Goal: Task Accomplishment & Management: Use online tool/utility

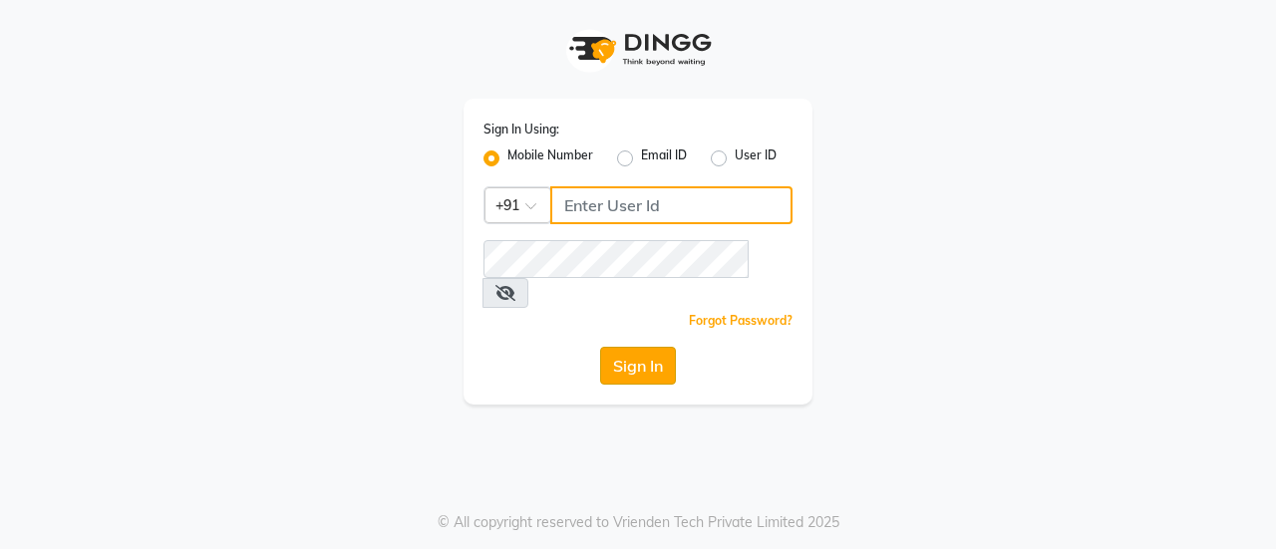
type input "9766190005"
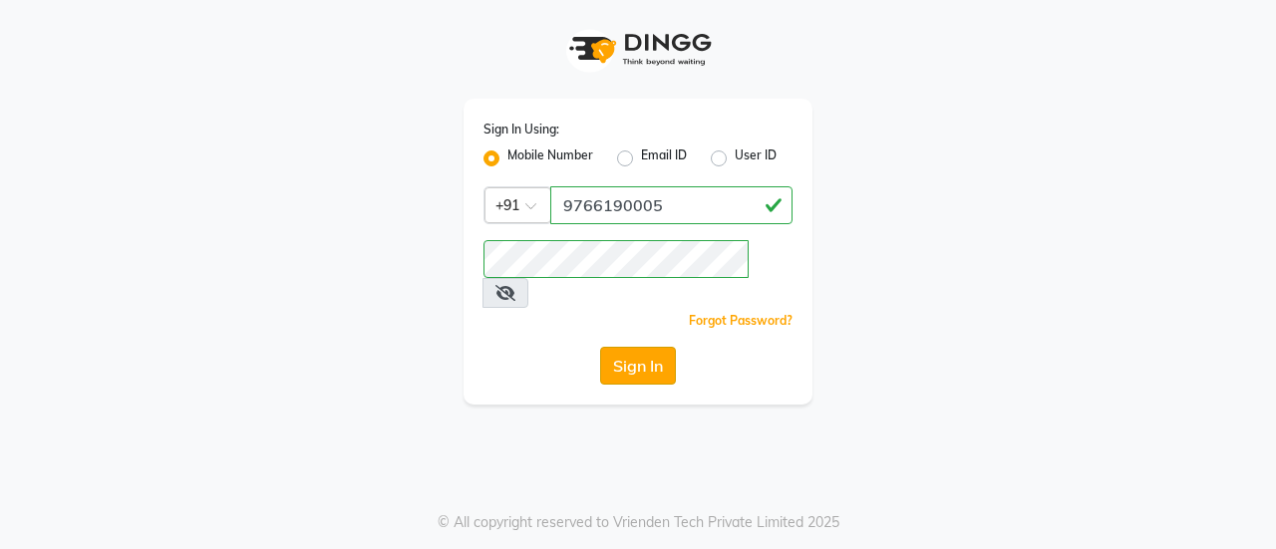
click at [638, 347] on button "Sign In" at bounding box center [638, 366] width 76 height 38
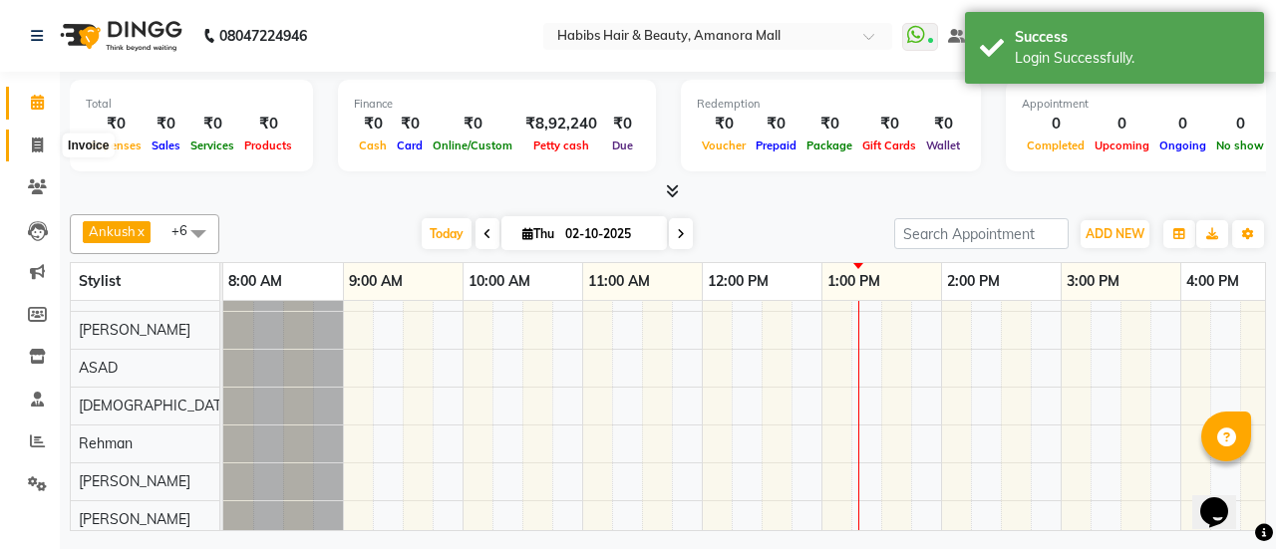
click at [42, 141] on icon at bounding box center [37, 145] width 11 height 15
select select "5399"
select select "service"
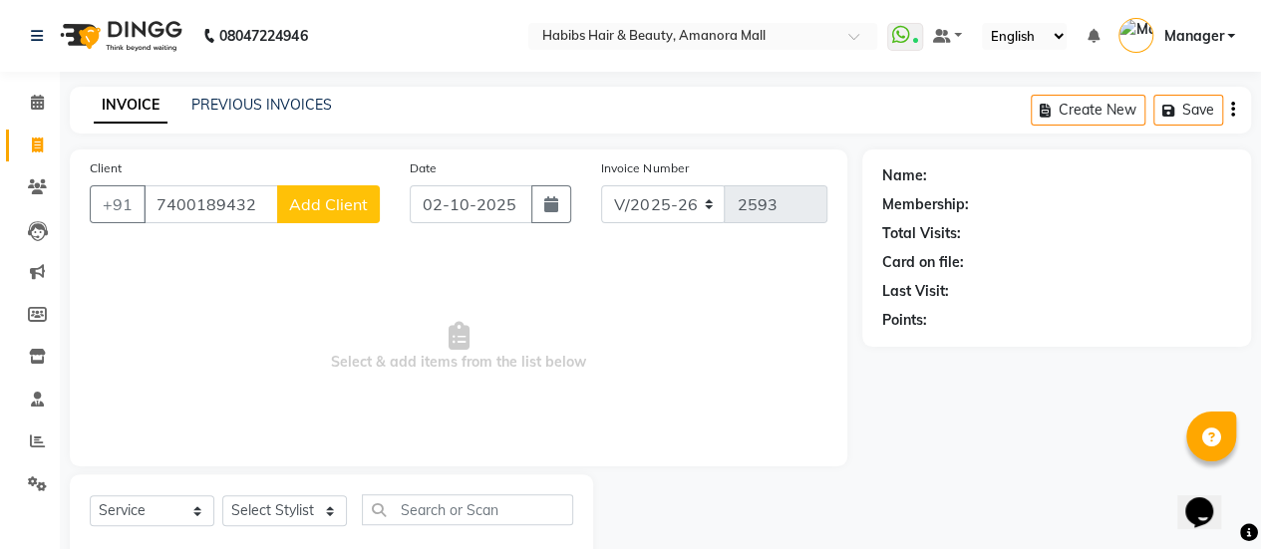
type input "7400189432"
click at [321, 209] on span "Add Client" at bounding box center [328, 204] width 79 height 20
select select "22"
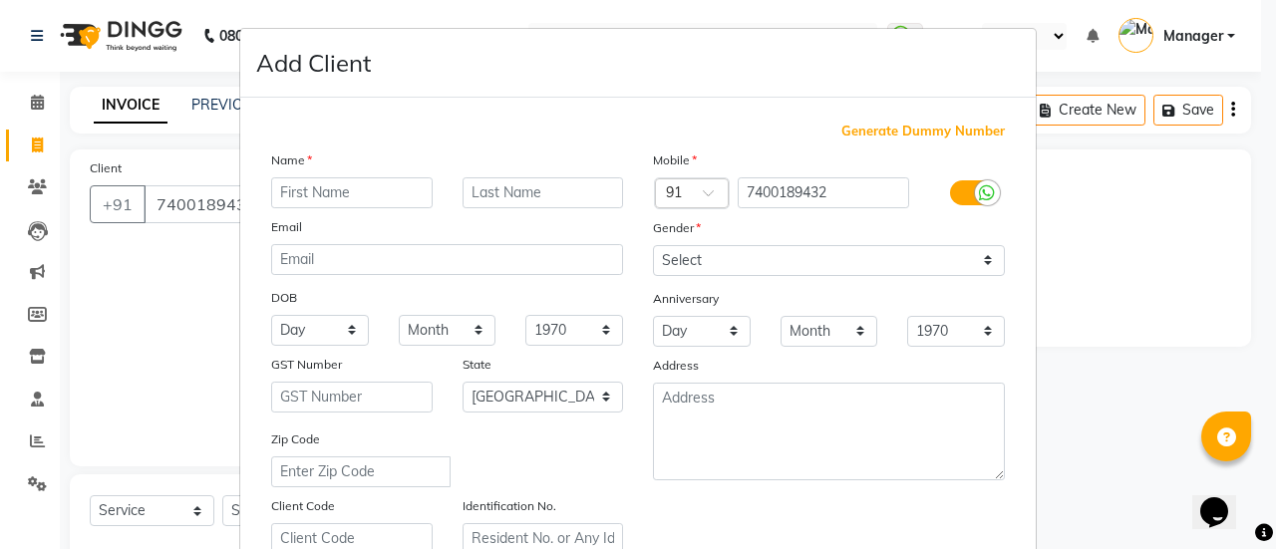
type input "a"
type input "ADITYA"
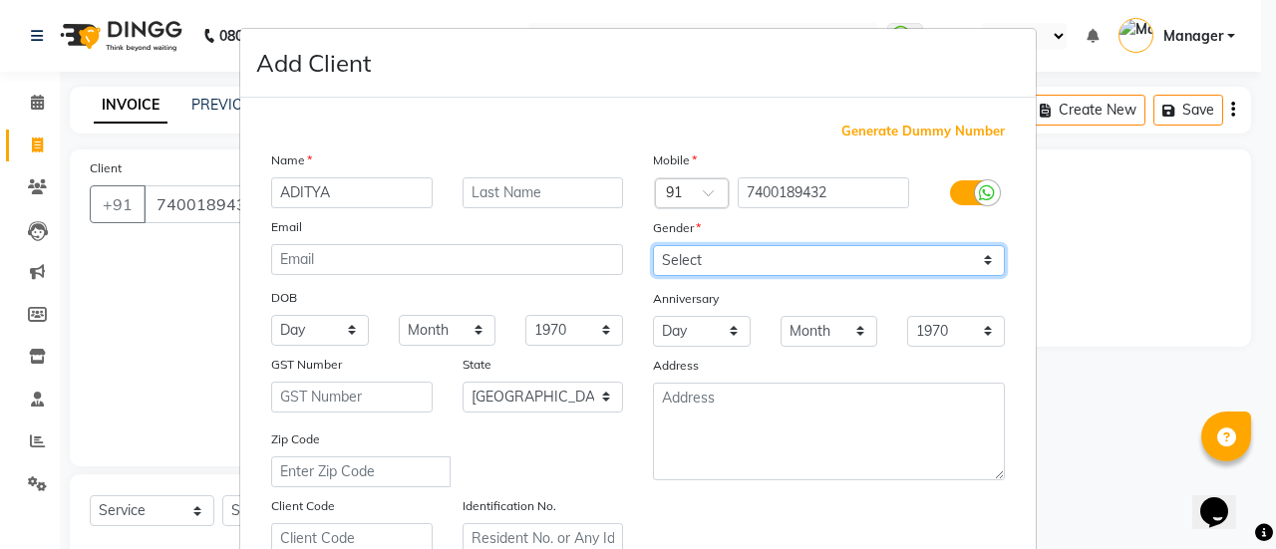
click at [787, 253] on select "Select [DEMOGRAPHIC_DATA] [DEMOGRAPHIC_DATA] Other Prefer Not To Say" at bounding box center [829, 260] width 352 height 31
select select "[DEMOGRAPHIC_DATA]"
click at [653, 245] on select "Select [DEMOGRAPHIC_DATA] [DEMOGRAPHIC_DATA] Other Prefer Not To Say" at bounding box center [829, 260] width 352 height 31
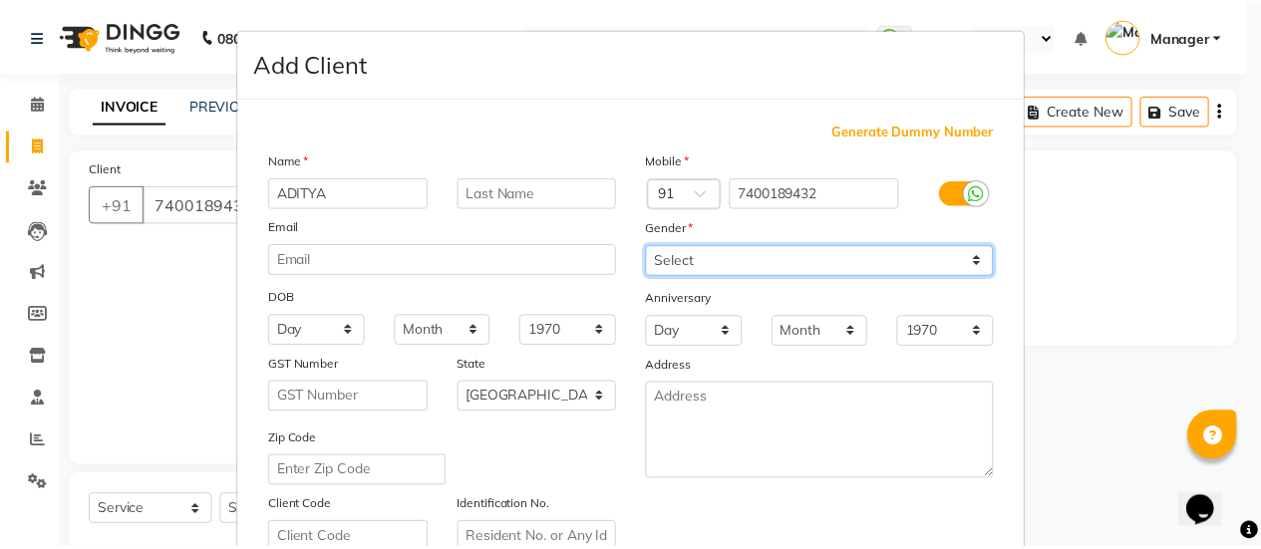
scroll to position [367, 0]
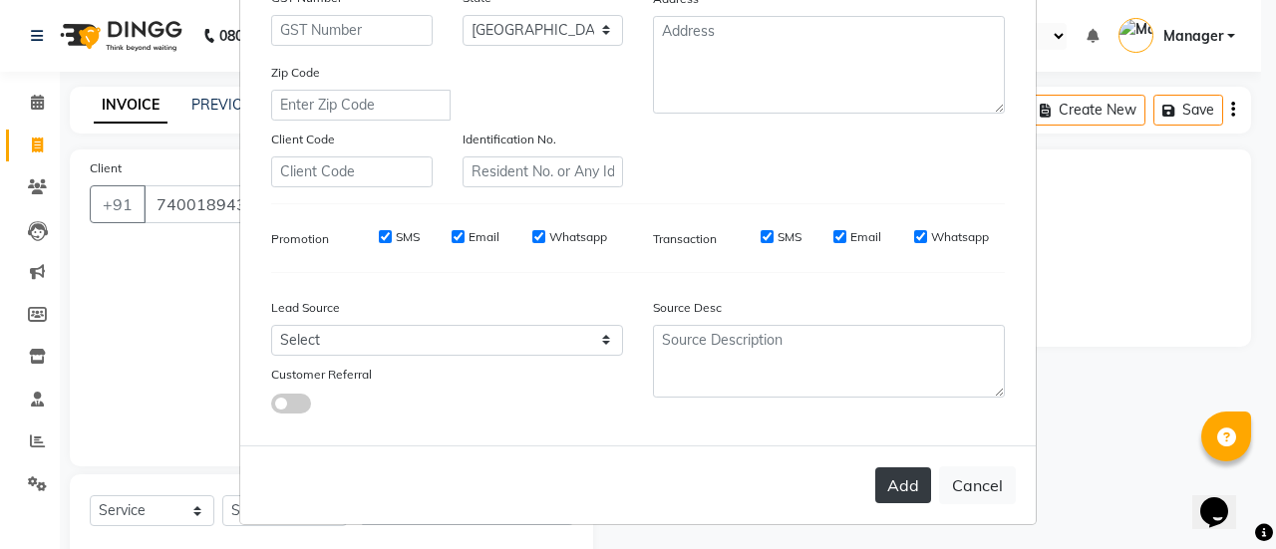
click at [895, 490] on button "Add" at bounding box center [903, 485] width 56 height 36
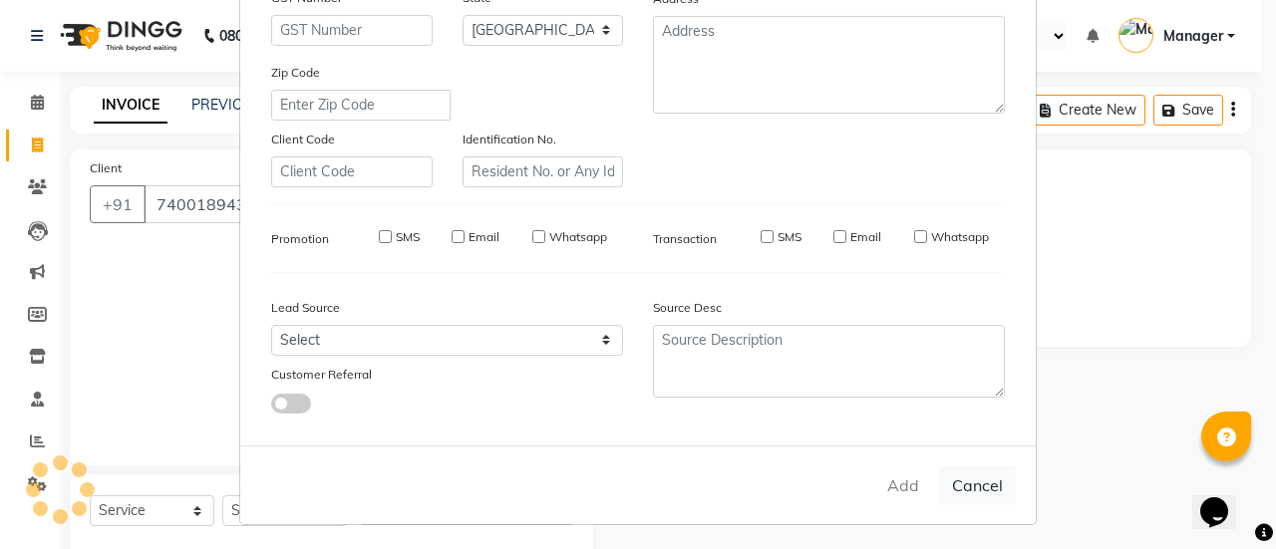
type input "74******32"
select select
select select "null"
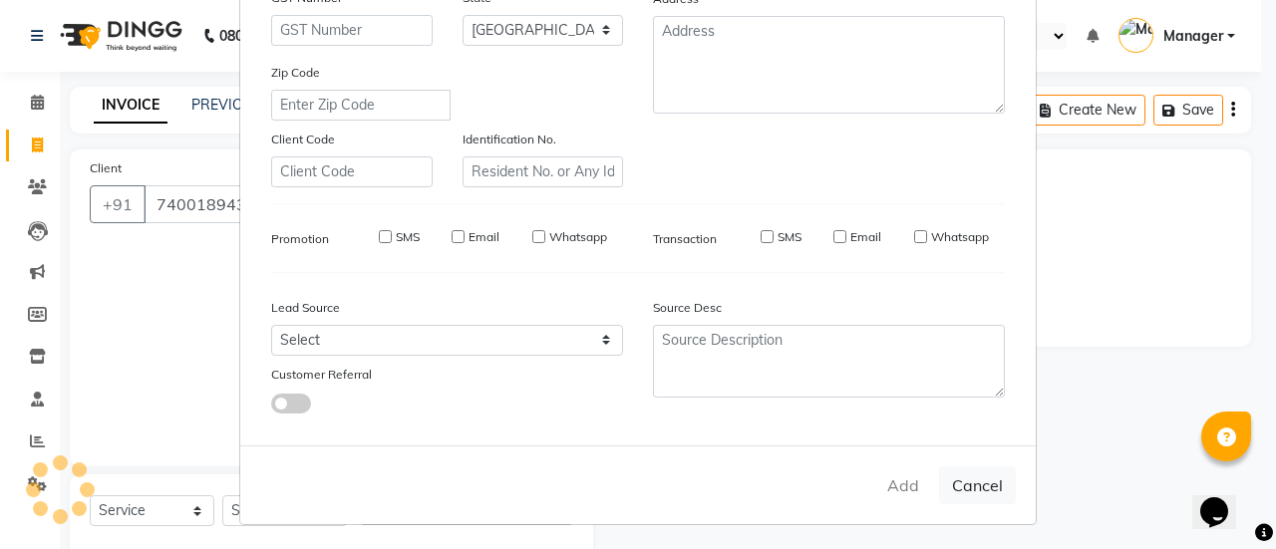
select select
checkbox input "false"
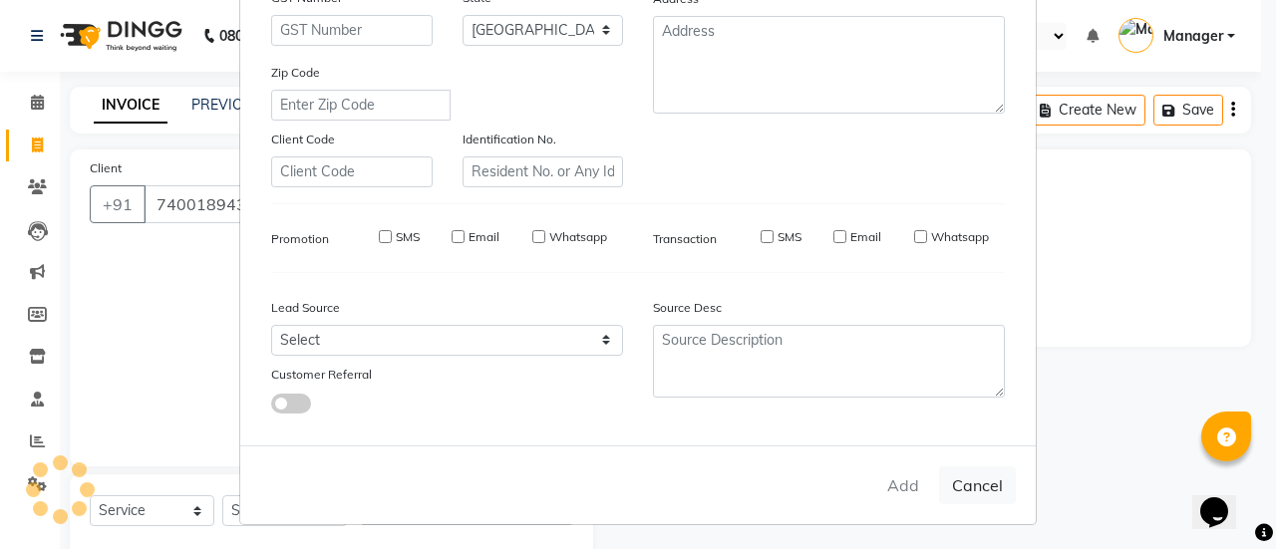
checkbox input "false"
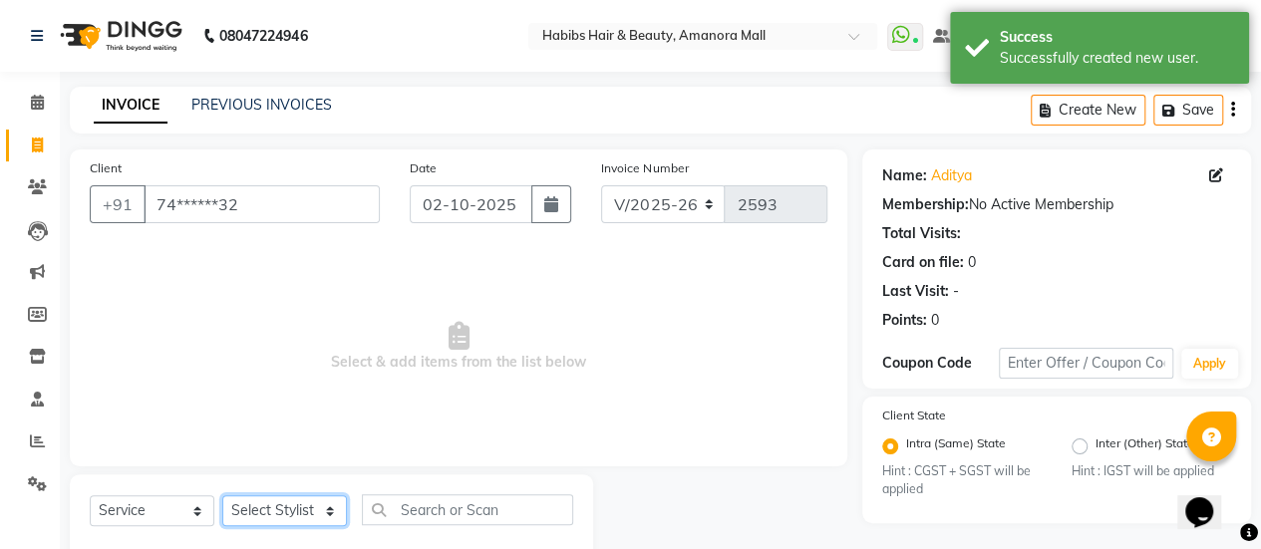
click at [333, 507] on select "Select Stylist [PERSON_NAME] Bhagavantu Kalyani [PERSON_NAME] Manager [PERSON_N…" at bounding box center [284, 510] width 125 height 31
select select "89393"
click at [222, 495] on select "Select Stylist [PERSON_NAME] Bhagavantu Kalyani [PERSON_NAME] Manager [PERSON_N…" at bounding box center [284, 510] width 125 height 31
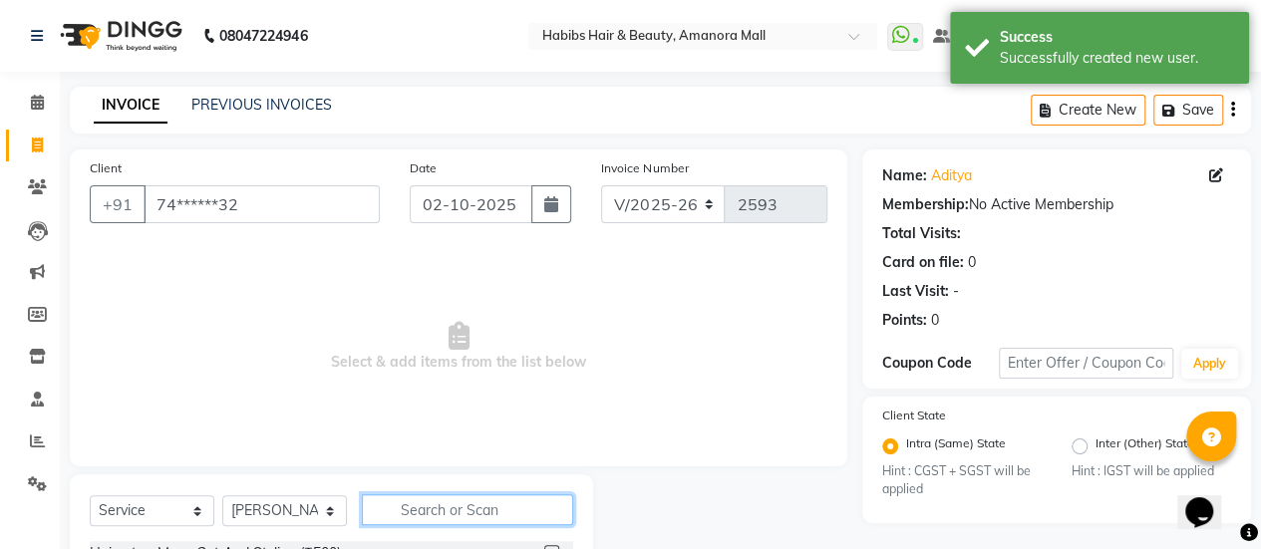
click at [412, 517] on input "text" at bounding box center [467, 509] width 211 height 31
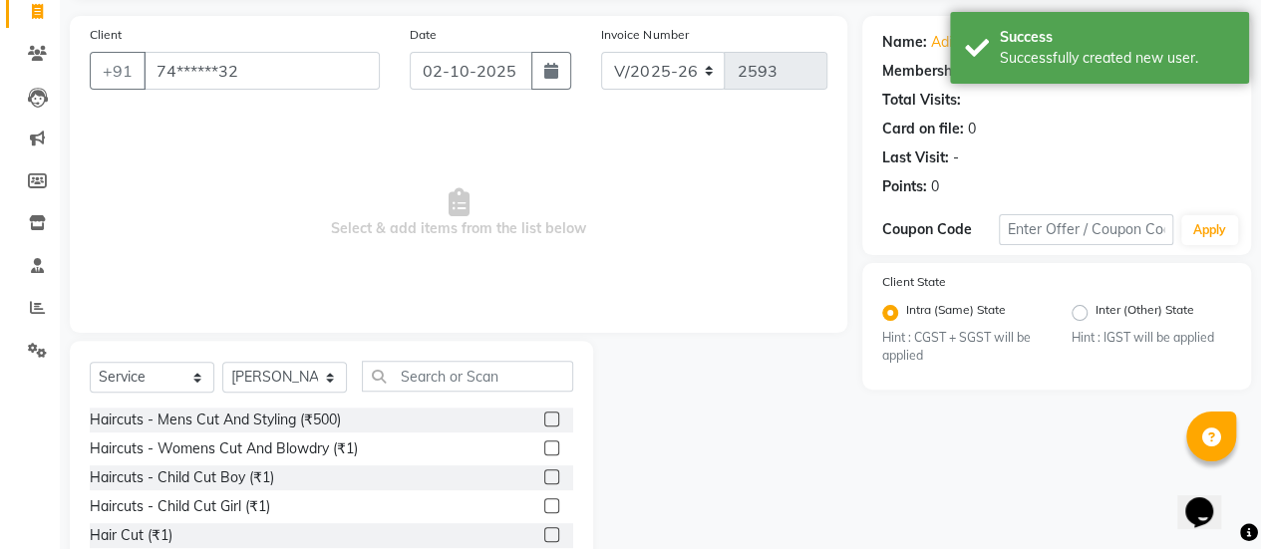
click at [544, 416] on label at bounding box center [551, 419] width 15 height 15
click at [544, 416] on input "checkbox" at bounding box center [550, 420] width 13 height 13
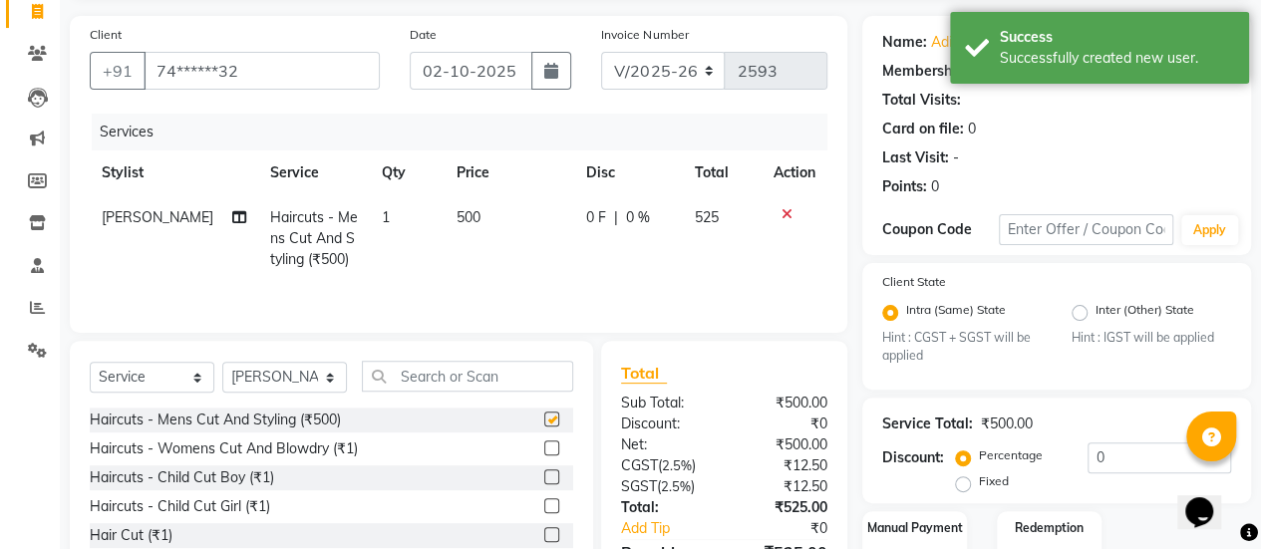
checkbox input "false"
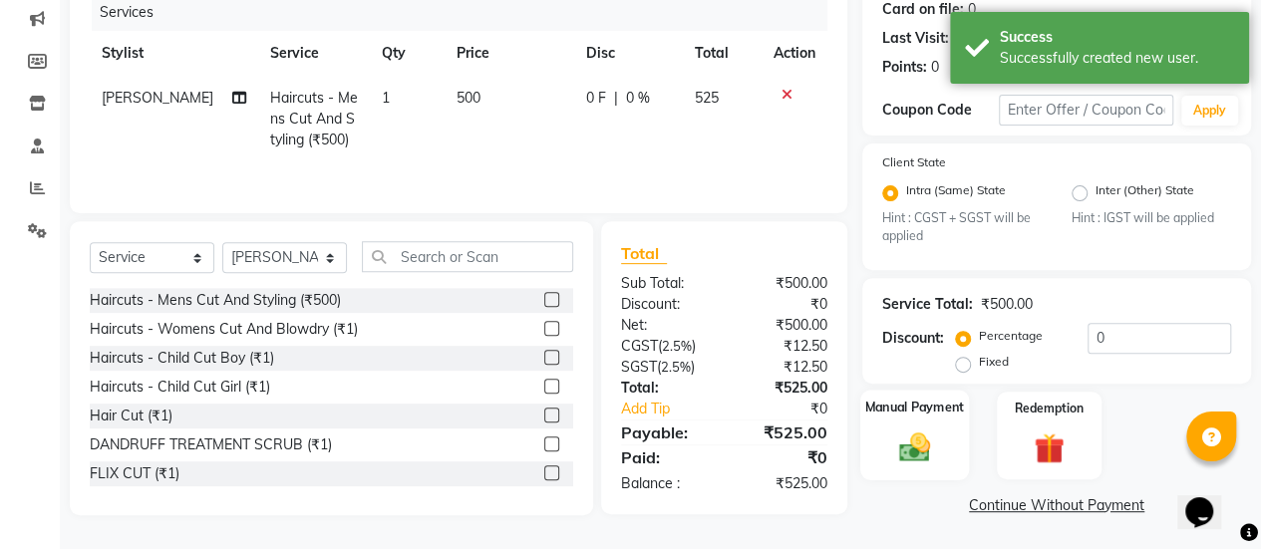
click at [925, 431] on img at bounding box center [914, 448] width 51 height 36
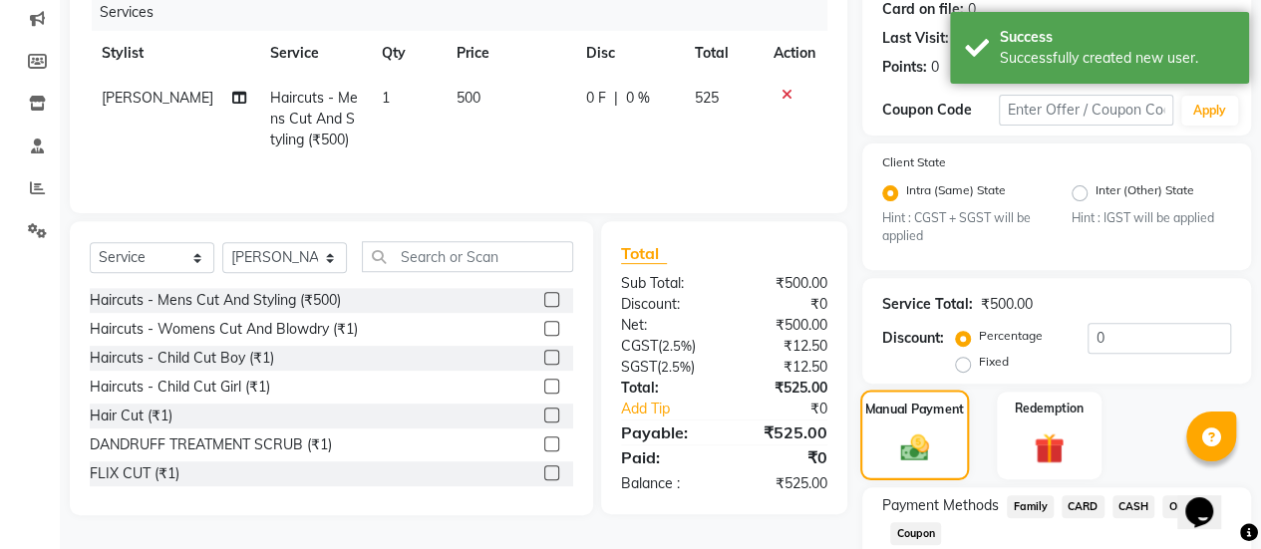
scroll to position [381, 0]
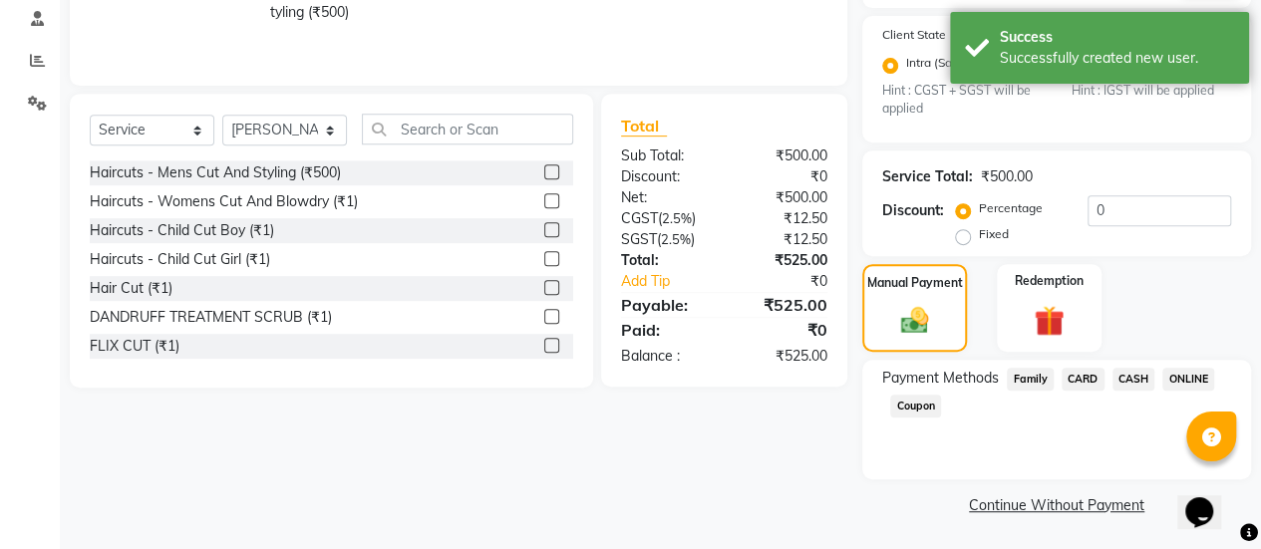
click at [1082, 381] on span "CARD" at bounding box center [1082, 379] width 43 height 23
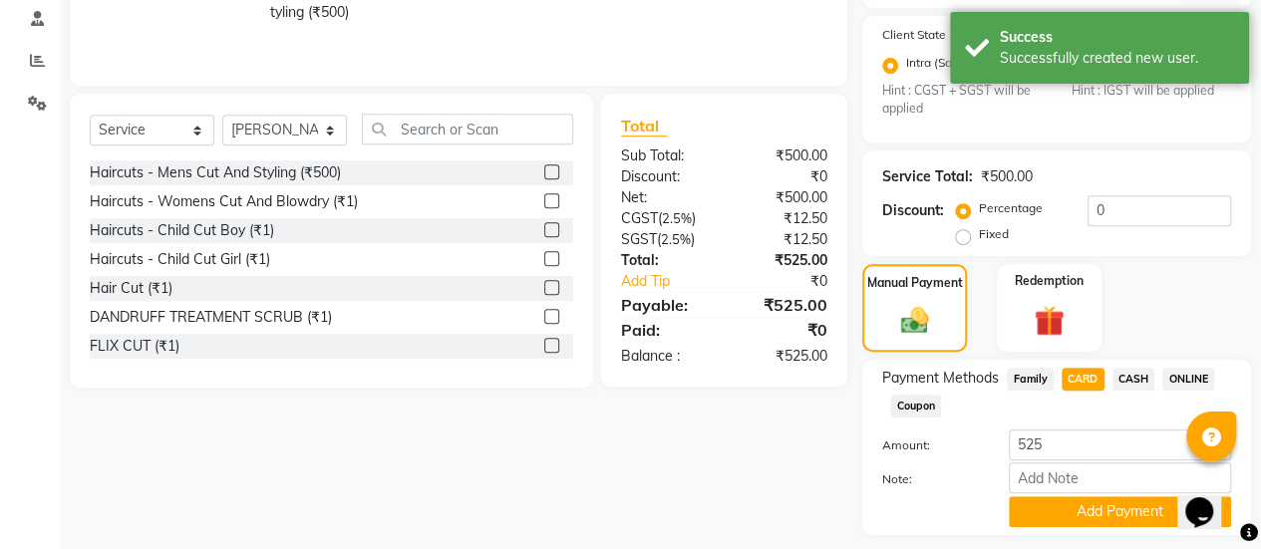
scroll to position [436, 0]
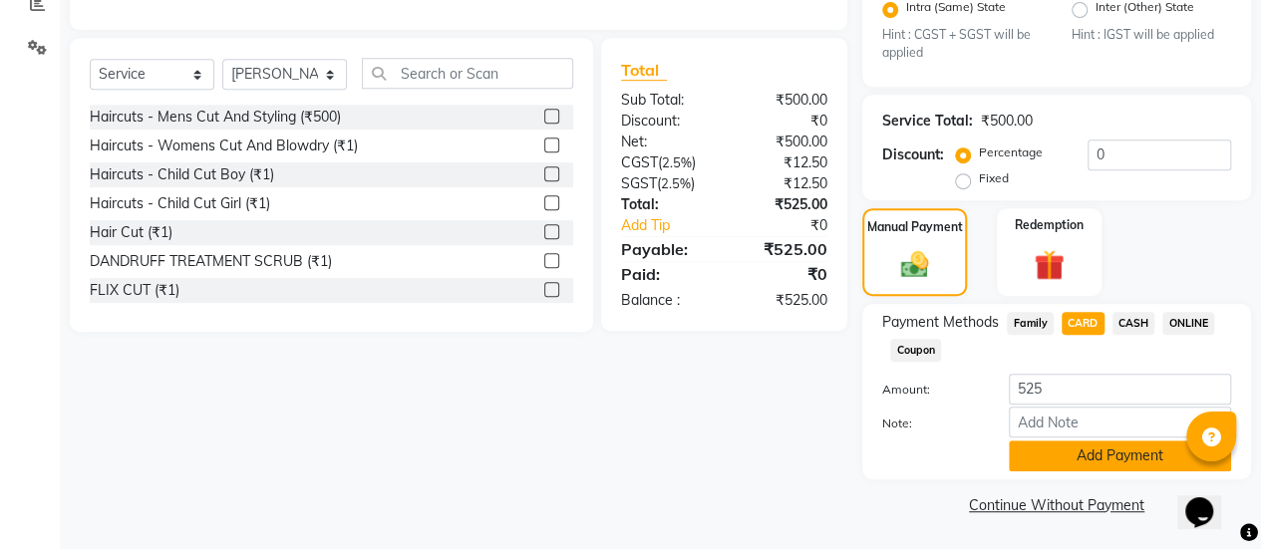
click at [1037, 451] on button "Add Payment" at bounding box center [1119, 455] width 222 height 31
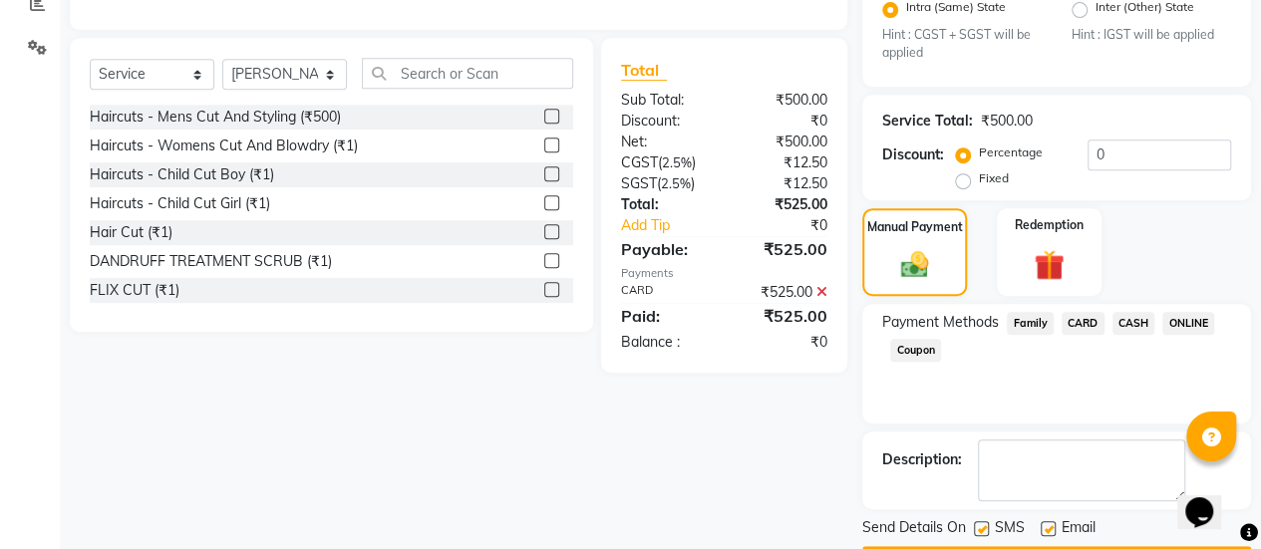
scroll to position [491, 0]
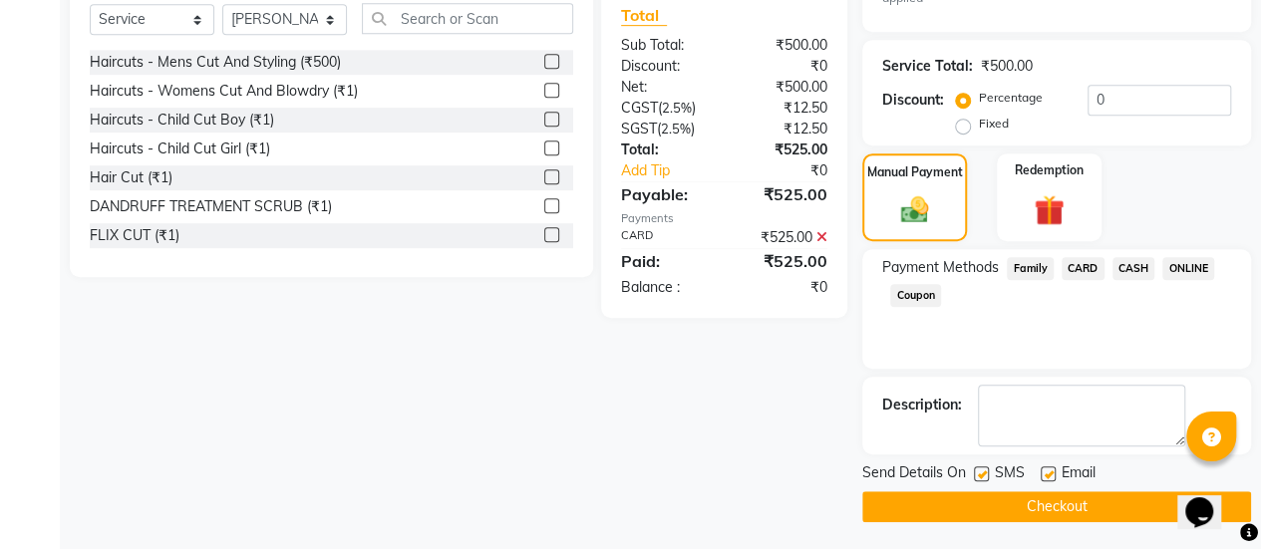
click at [1053, 475] on label at bounding box center [1047, 473] width 15 height 15
click at [1053, 475] on input "checkbox" at bounding box center [1046, 474] width 13 height 13
checkbox input "false"
click at [1022, 500] on button "Checkout" at bounding box center [1056, 506] width 389 height 31
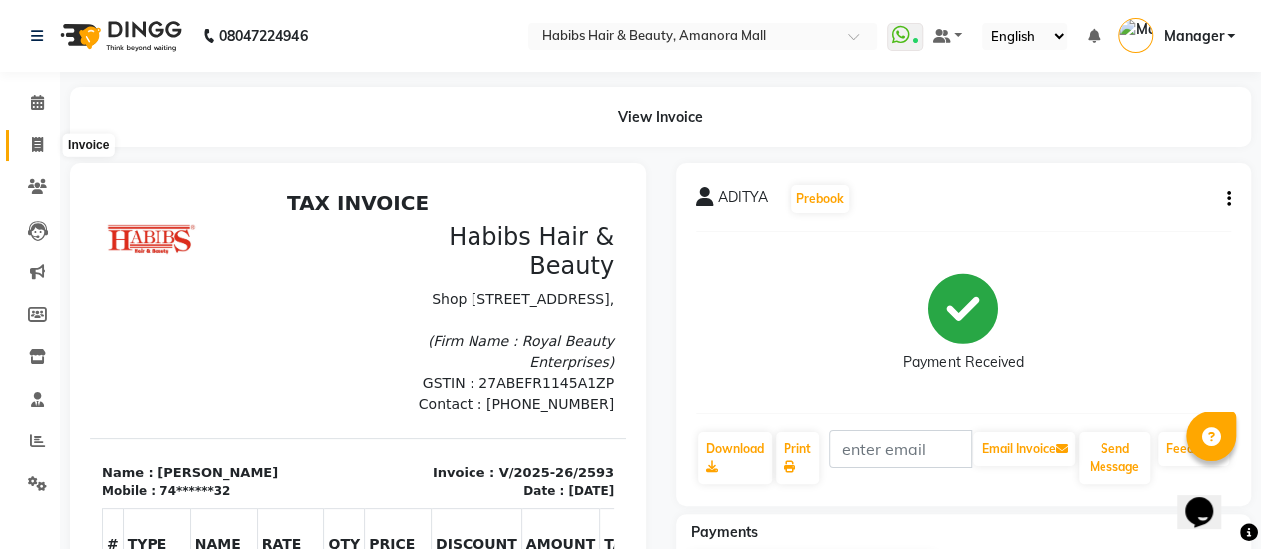
click at [39, 141] on icon at bounding box center [37, 145] width 11 height 15
select select "service"
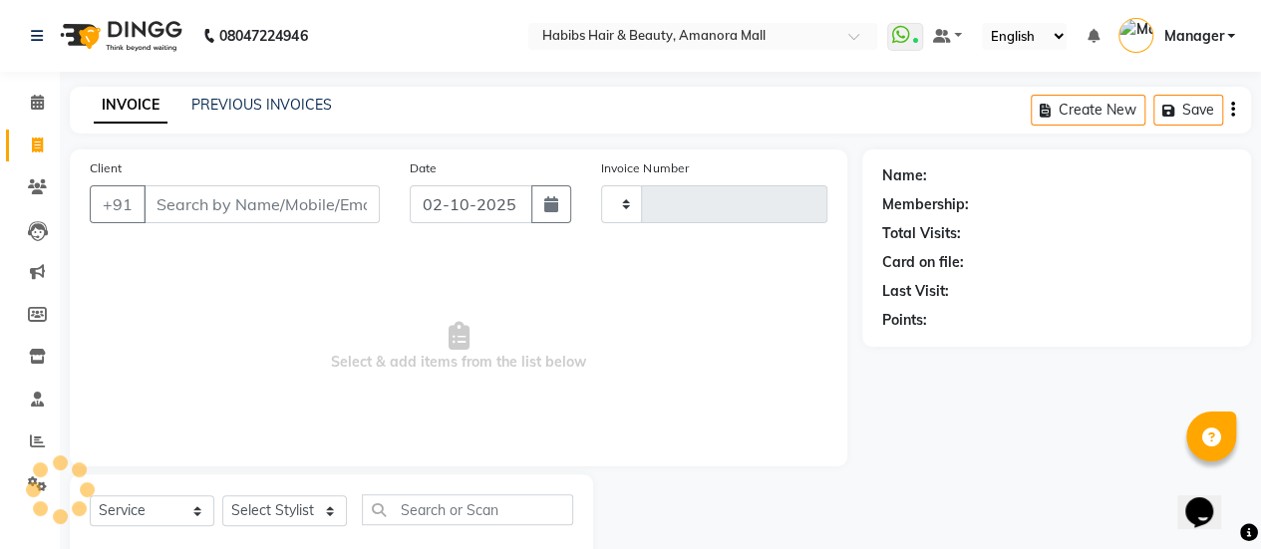
type input "2594"
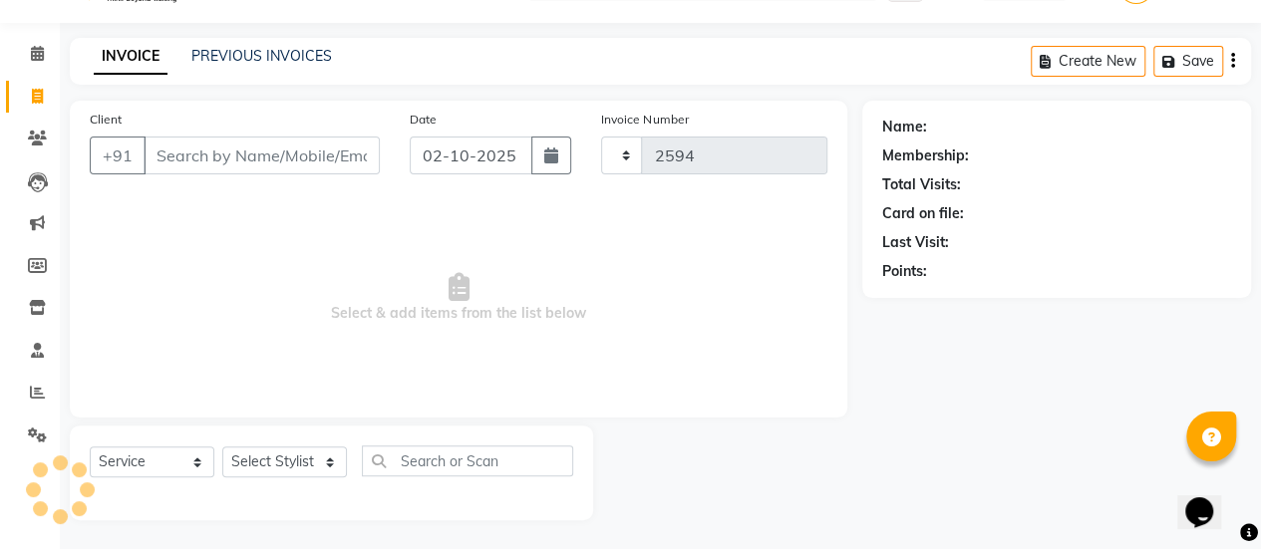
select select "5399"
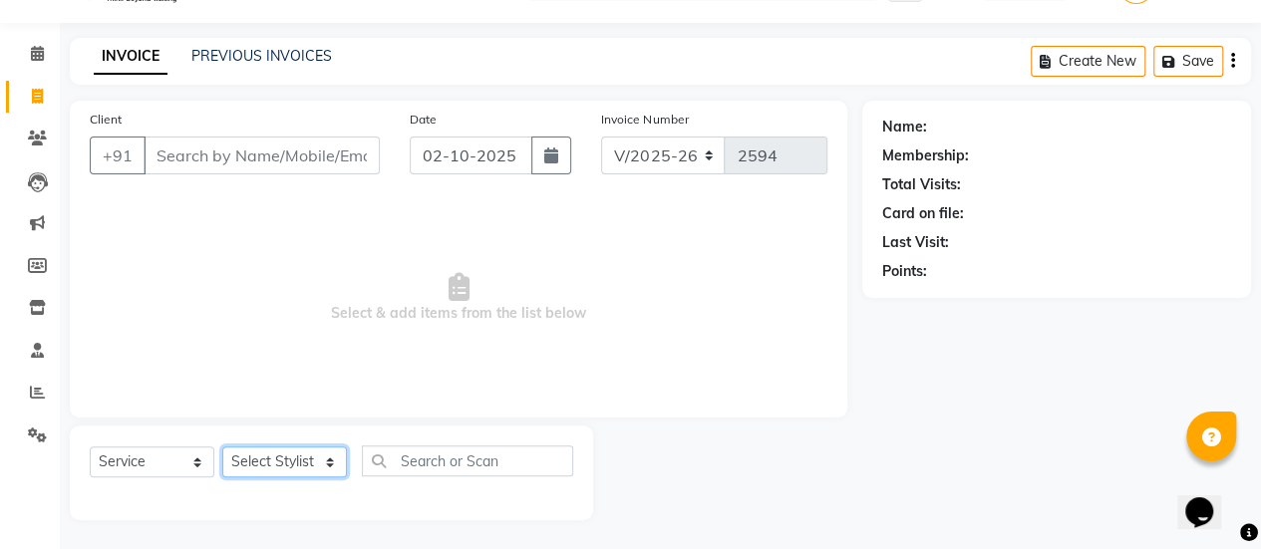
click at [291, 456] on select "Select Stylist [PERSON_NAME] Bhagavantu Kalyani [PERSON_NAME] Manager [PERSON_N…" at bounding box center [284, 461] width 125 height 31
select select "36311"
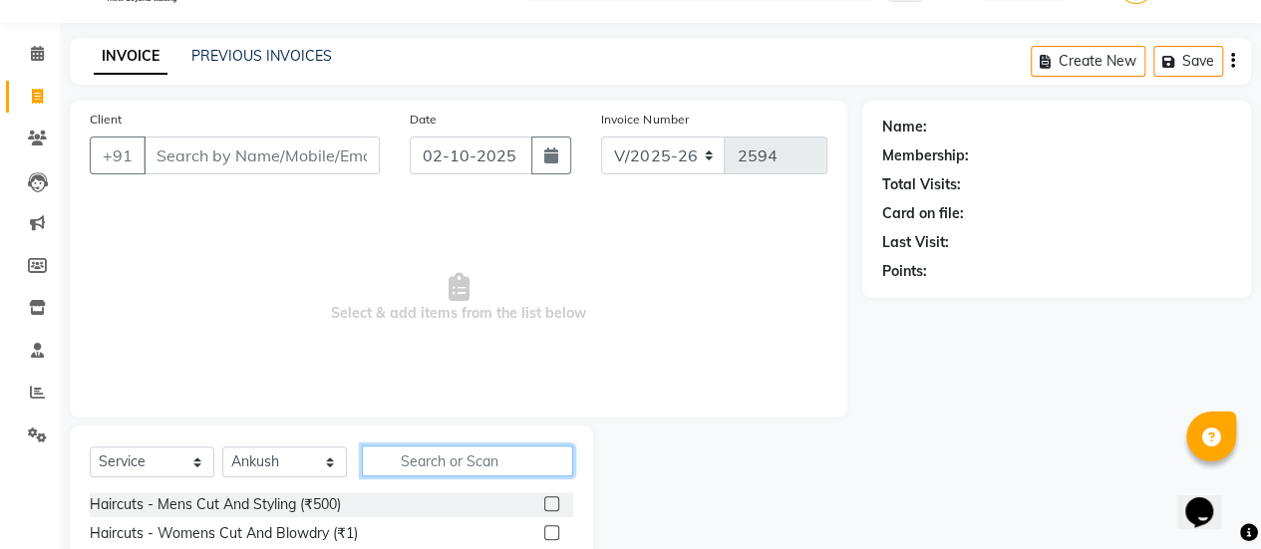
click at [431, 470] on input "text" at bounding box center [467, 460] width 211 height 31
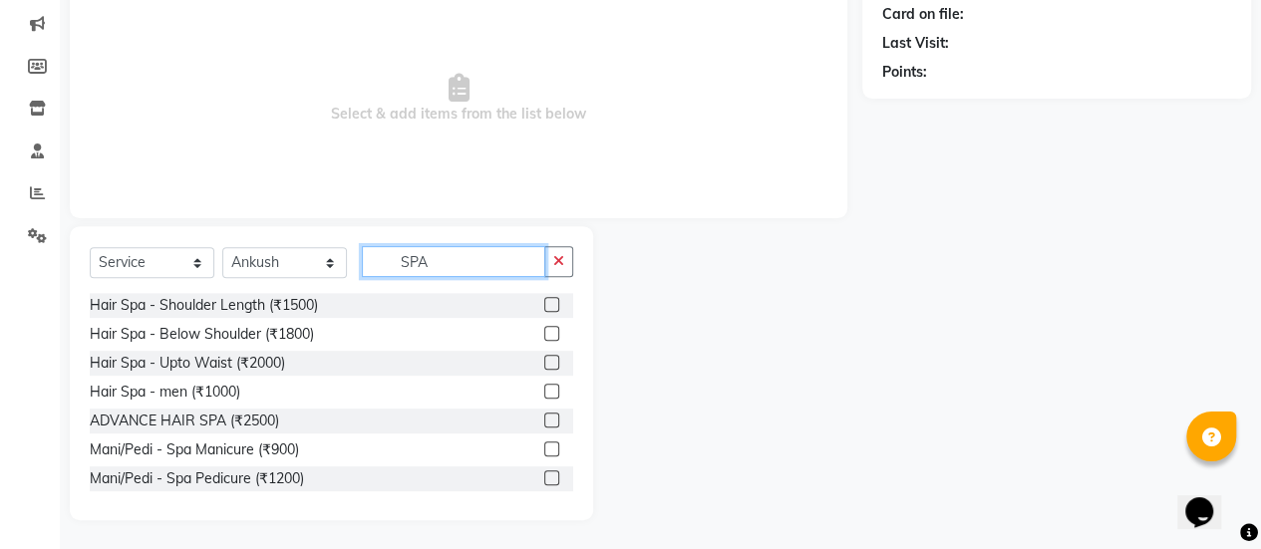
type input "SPA"
click at [544, 386] on label at bounding box center [551, 391] width 15 height 15
click at [544, 386] on input "checkbox" at bounding box center [550, 392] width 13 height 13
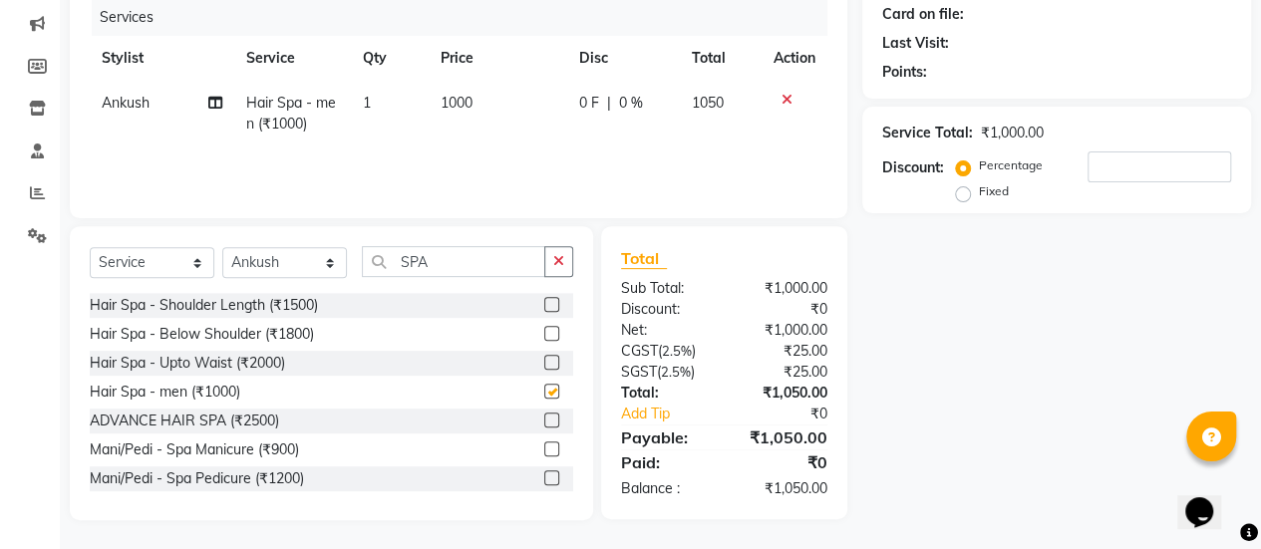
checkbox input "false"
click at [440, 105] on span "1000" at bounding box center [456, 103] width 32 height 18
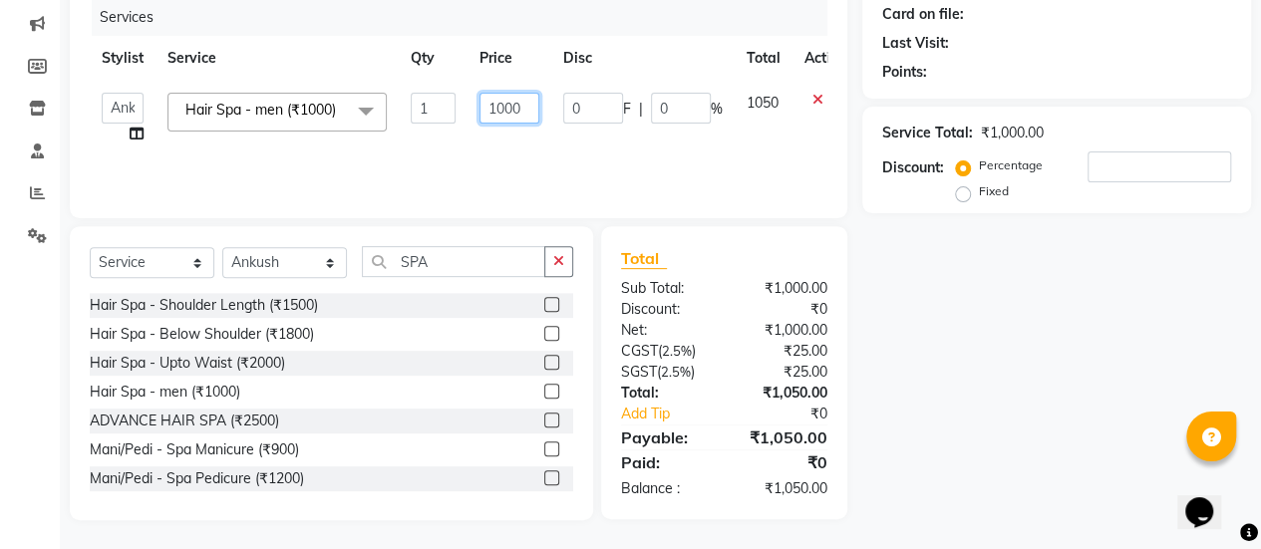
click at [496, 106] on input "1000" at bounding box center [509, 108] width 60 height 31
type input "2000"
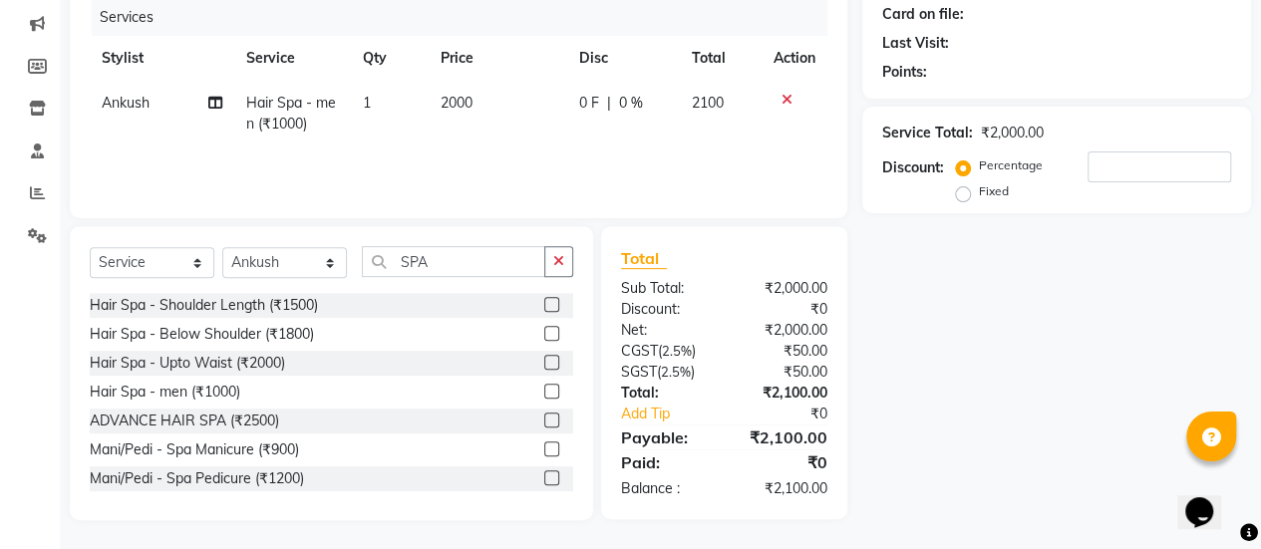
click at [514, 144] on td "2000" at bounding box center [498, 114] width 139 height 66
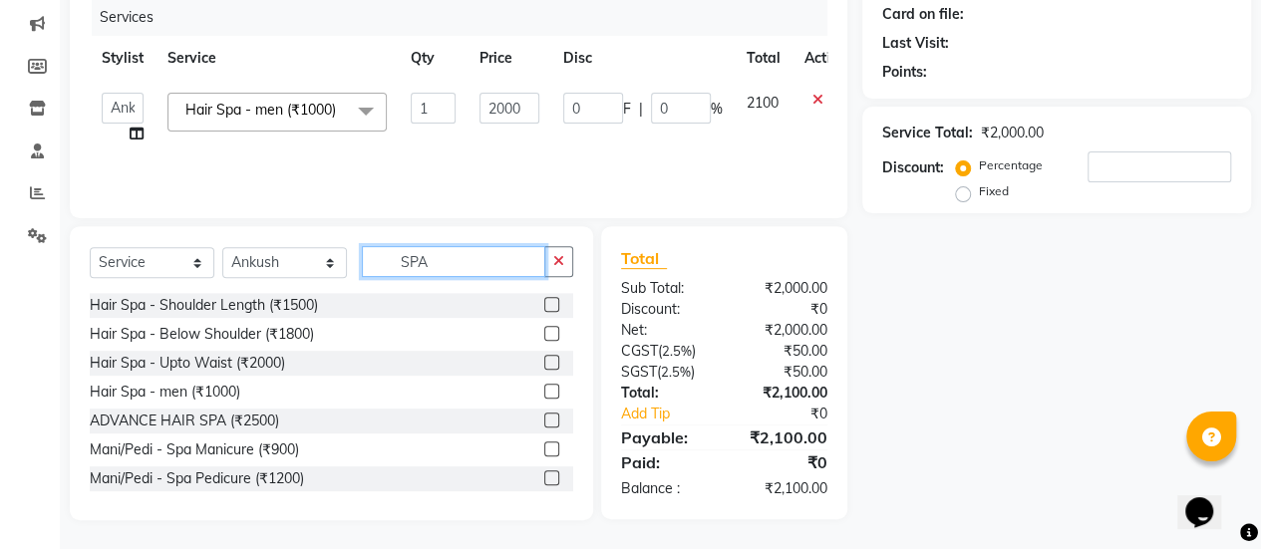
click at [467, 262] on input "SPA" at bounding box center [453, 261] width 183 height 31
type input "S"
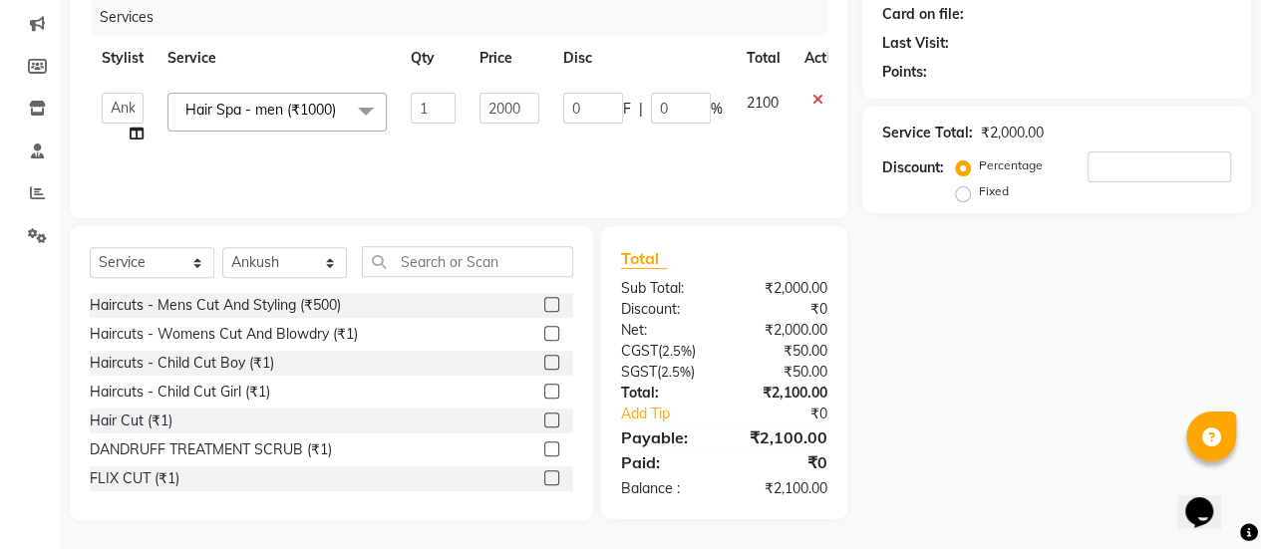
click at [544, 302] on label at bounding box center [551, 304] width 15 height 15
click at [544, 302] on input "checkbox" at bounding box center [550, 305] width 13 height 13
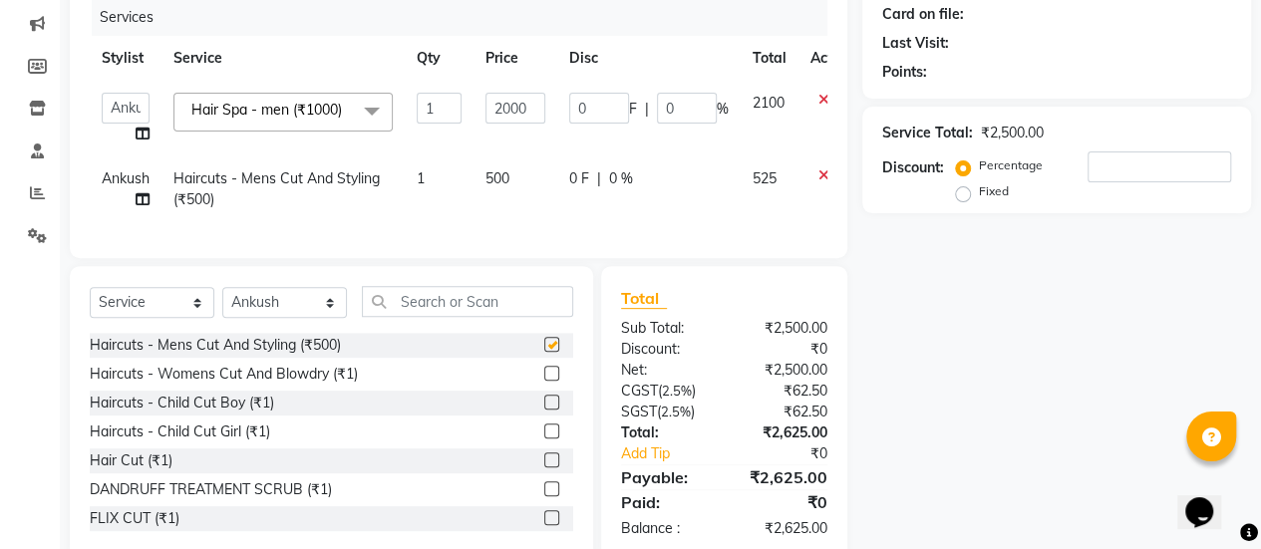
checkbox input "false"
click at [332, 316] on select "Select Stylist [PERSON_NAME] Bhagavantu Kalyani [PERSON_NAME] Manager [PERSON_N…" at bounding box center [284, 302] width 125 height 31
select select "69806"
click at [222, 302] on select "Select Stylist [PERSON_NAME] Bhagavantu Kalyani [PERSON_NAME] Manager [PERSON_N…" at bounding box center [284, 302] width 125 height 31
click at [421, 317] on input "text" at bounding box center [467, 301] width 211 height 31
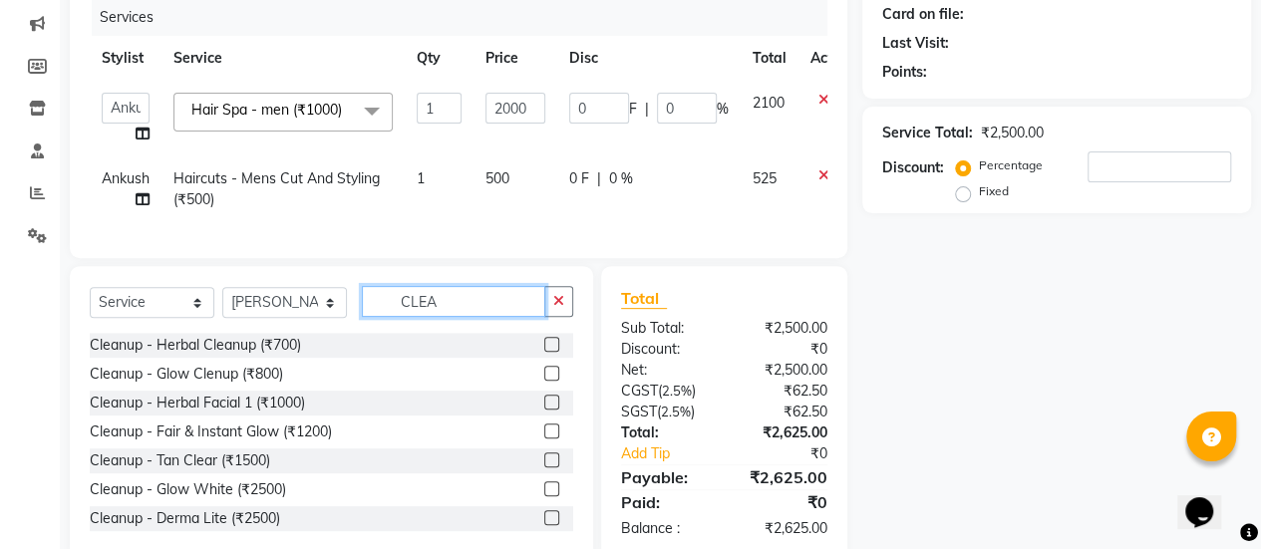
scroll to position [303, 0]
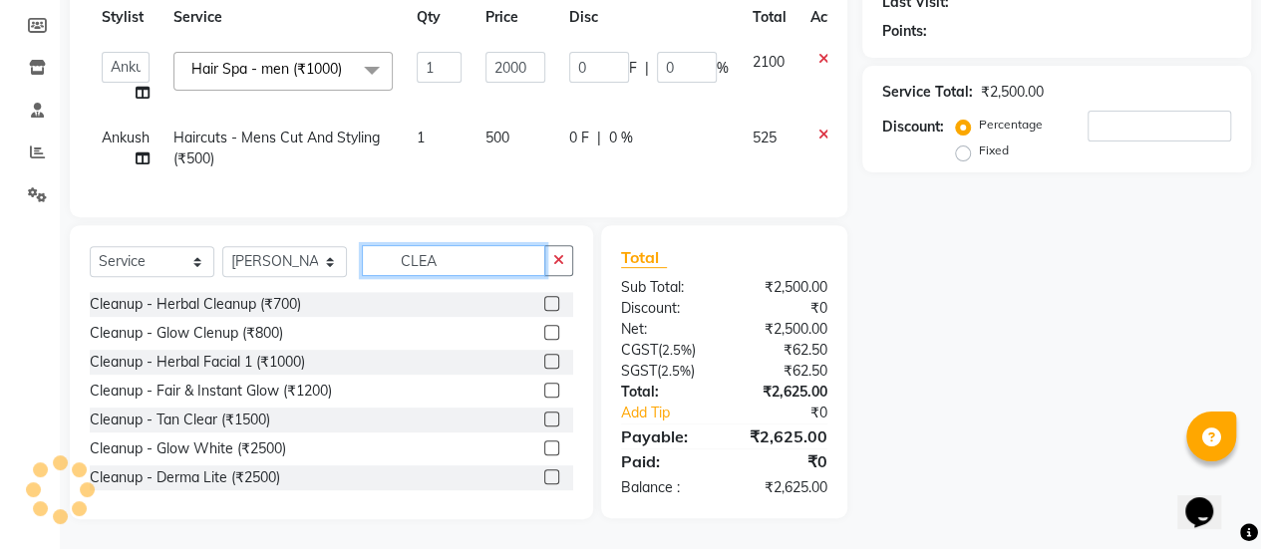
type input "CLEA"
click at [544, 422] on label at bounding box center [551, 419] width 15 height 15
click at [544, 422] on input "checkbox" at bounding box center [550, 420] width 13 height 13
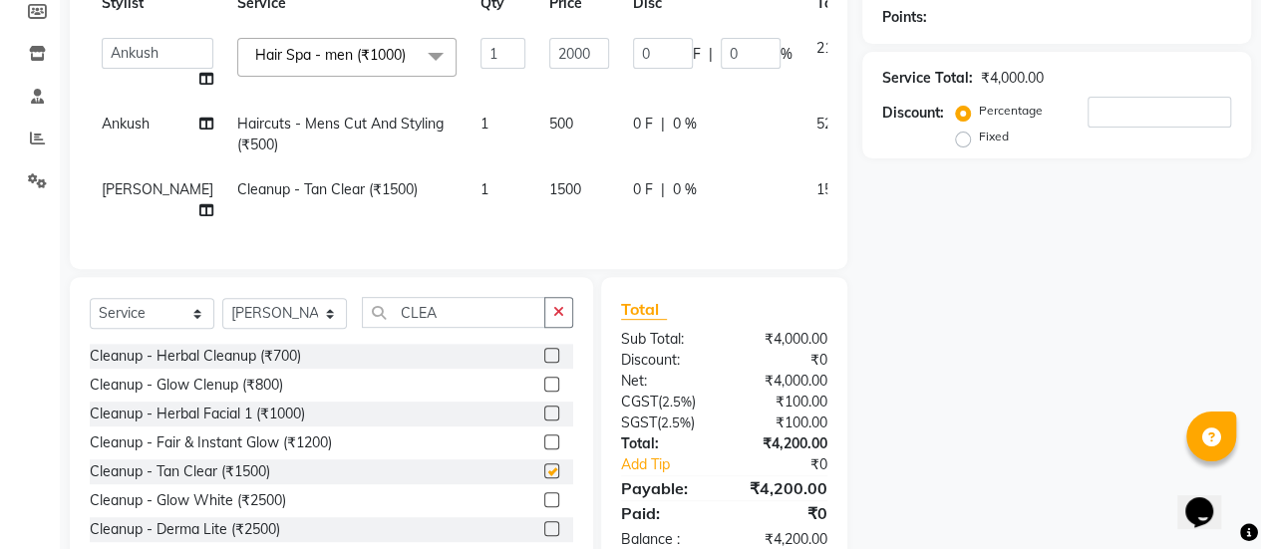
checkbox input "false"
click at [549, 189] on span "1500" at bounding box center [565, 189] width 32 height 18
select select "69806"
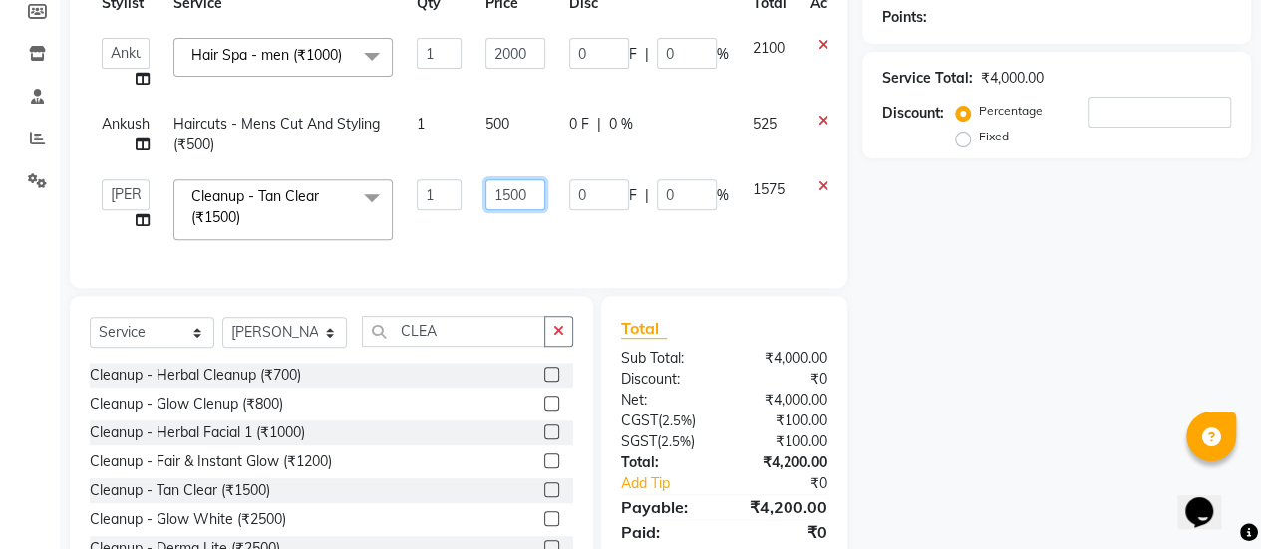
click at [508, 194] on input "1500" at bounding box center [515, 194] width 60 height 31
type input "1800"
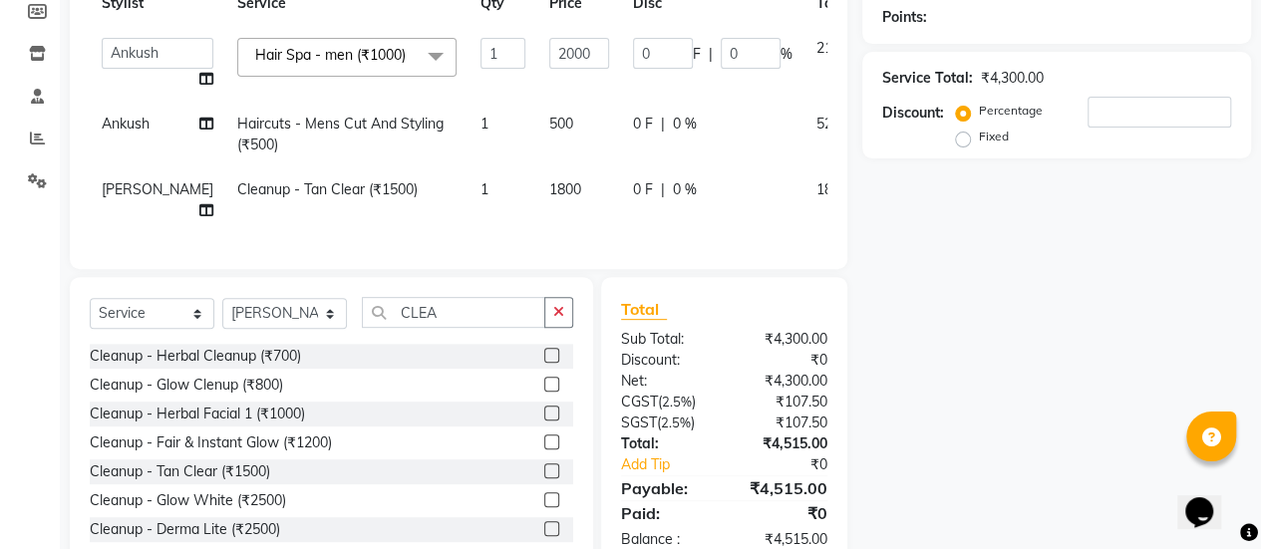
click at [556, 229] on td "1800" at bounding box center [579, 200] width 84 height 66
select select "69806"
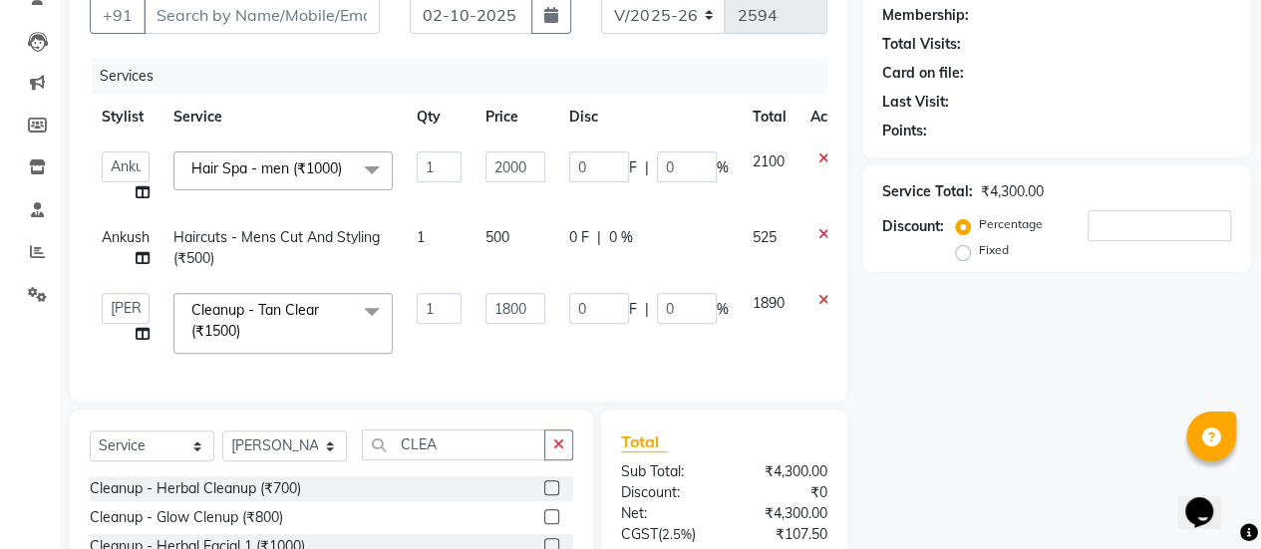
scroll to position [189, 0]
click at [510, 303] on input "1800" at bounding box center [515, 308] width 60 height 31
type input "4200"
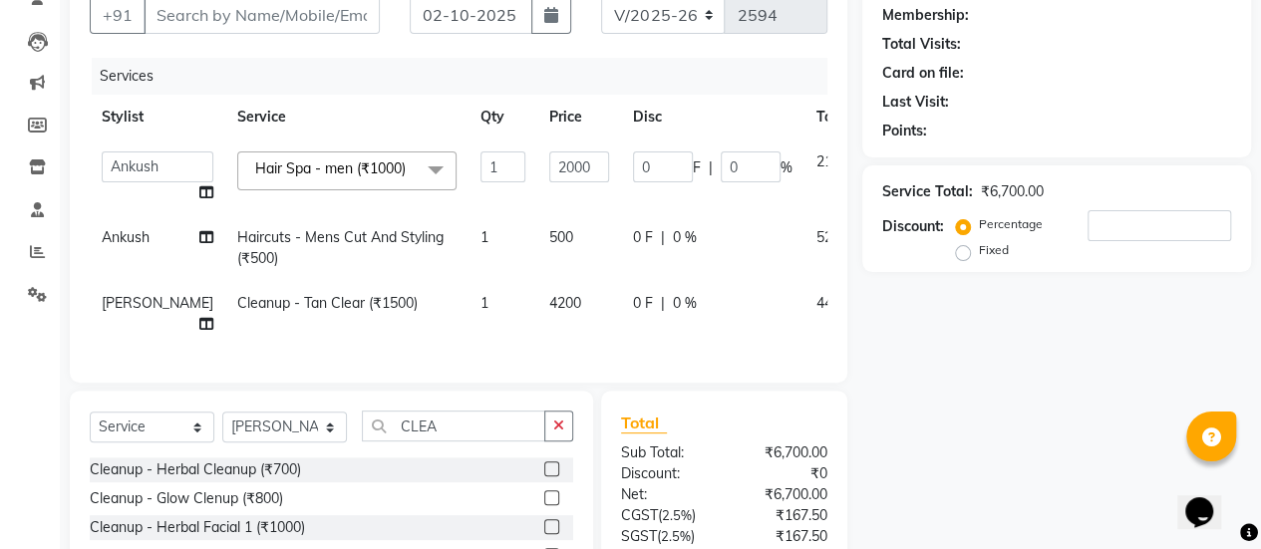
click at [583, 350] on div "Services Stylist Service Qty Price Disc Total Action [PERSON_NAME] Bhagavantu K…" at bounding box center [458, 210] width 737 height 305
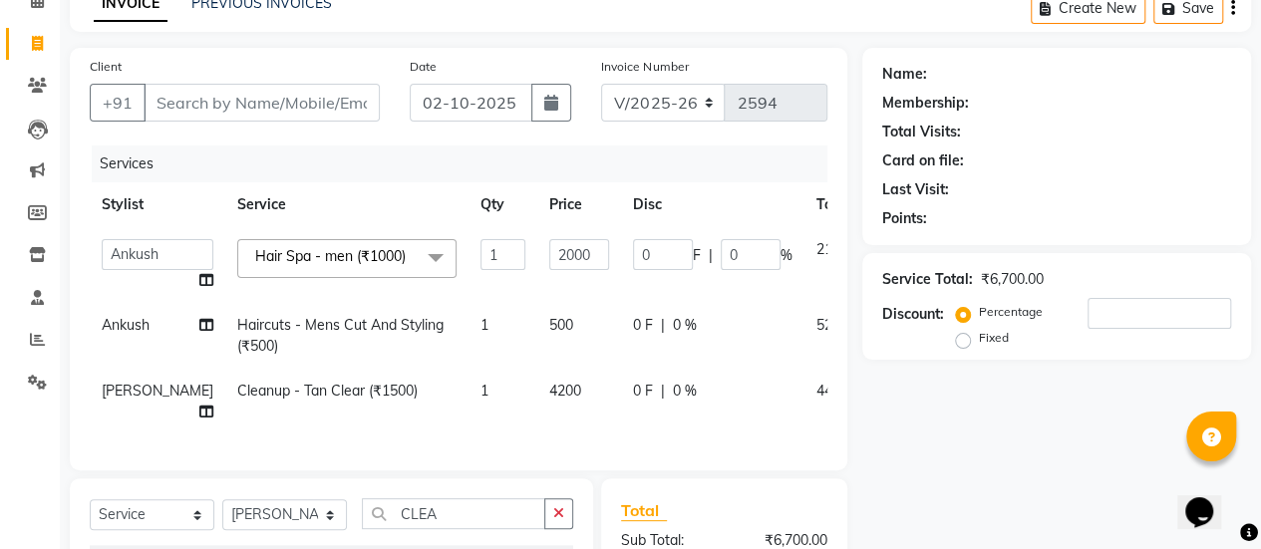
scroll to position [100, 0]
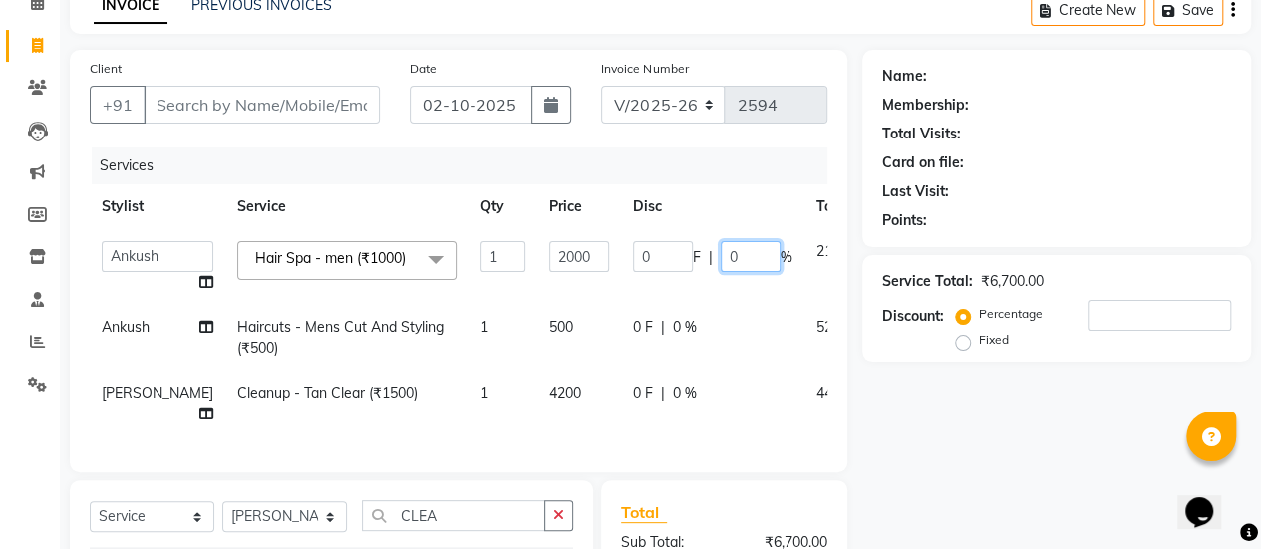
click at [720, 246] on input "0" at bounding box center [750, 256] width 60 height 31
type input "30"
click at [637, 328] on td "0 F | 0 %" at bounding box center [712, 338] width 183 height 66
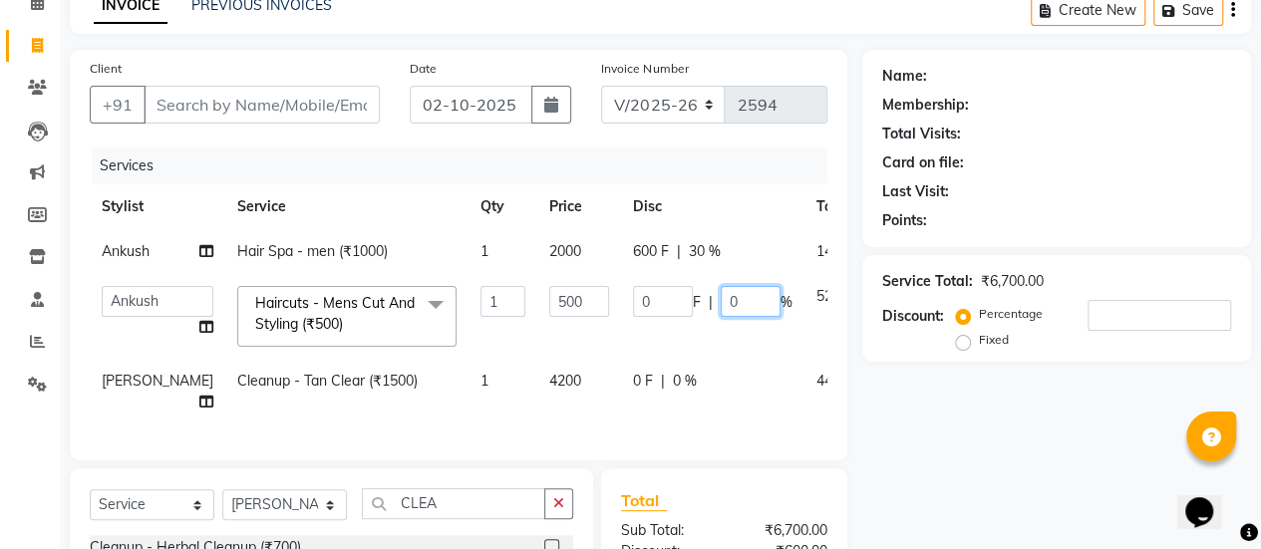
click at [720, 295] on input "0" at bounding box center [750, 301] width 60 height 31
type input "30"
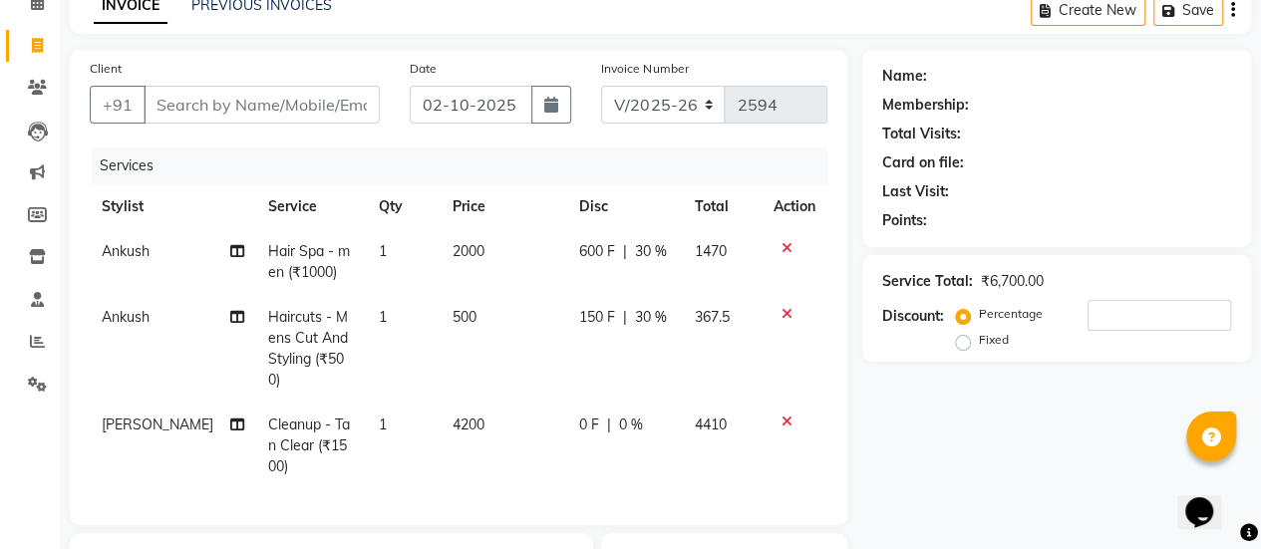
click at [649, 367] on tbody "[PERSON_NAME] Hair Spa - men (₹1000) 1 2000 600 F | 30 % 1470 [PERSON_NAME] Hai…" at bounding box center [458, 359] width 737 height 260
click at [619, 415] on span "0 %" at bounding box center [631, 425] width 24 height 21
select select "69806"
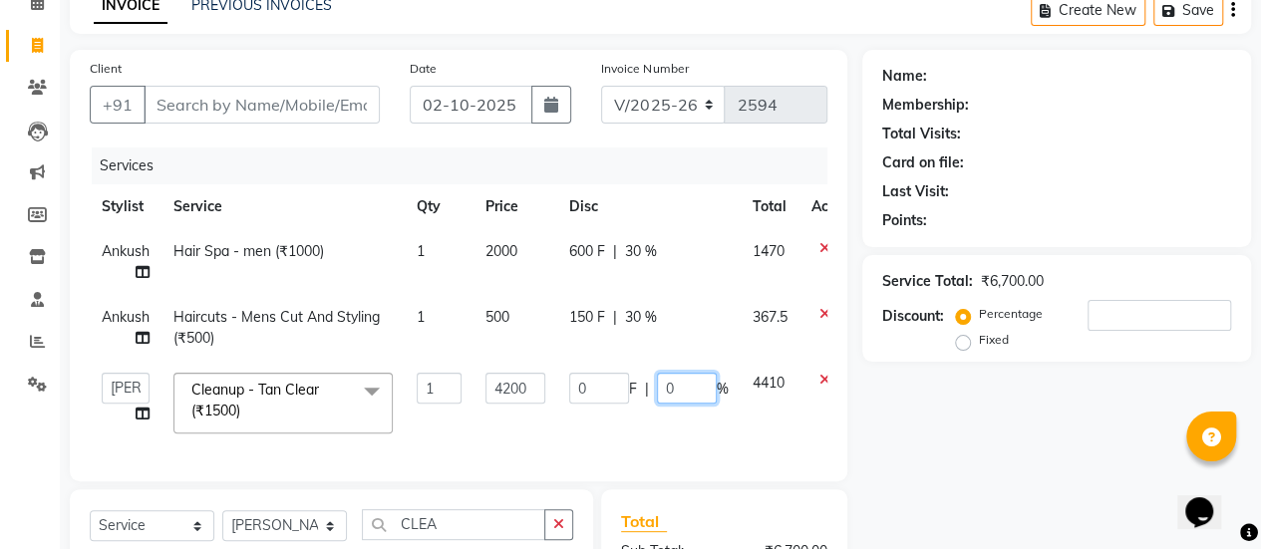
click at [661, 386] on input "0" at bounding box center [687, 388] width 60 height 31
type input "30"
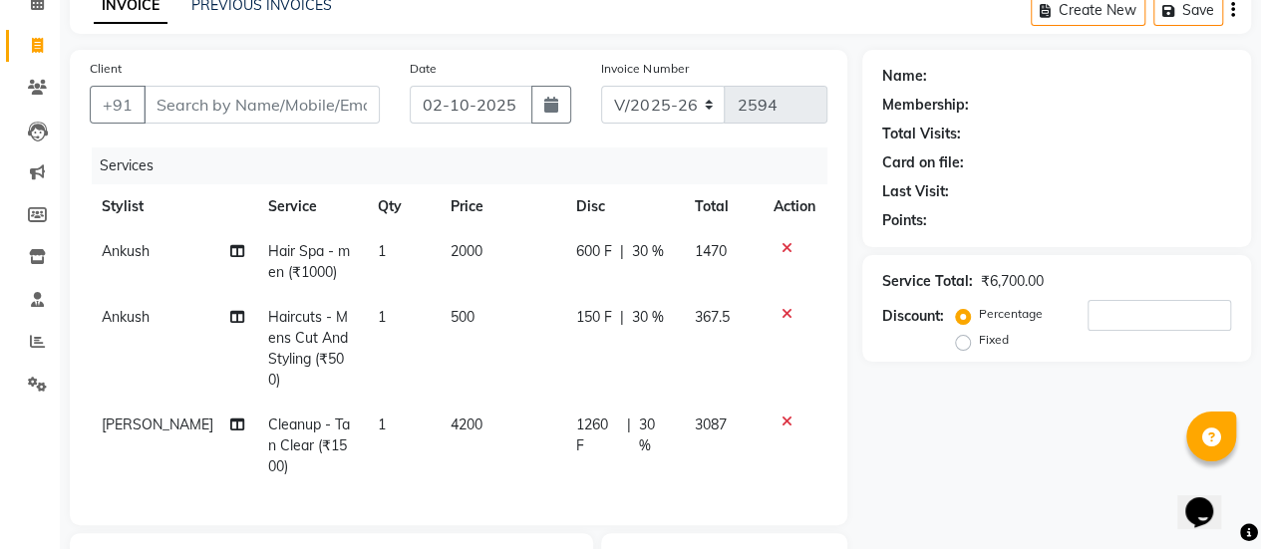
click at [579, 432] on td "1260 F | 30 %" at bounding box center [623, 446] width 120 height 87
select select "69806"
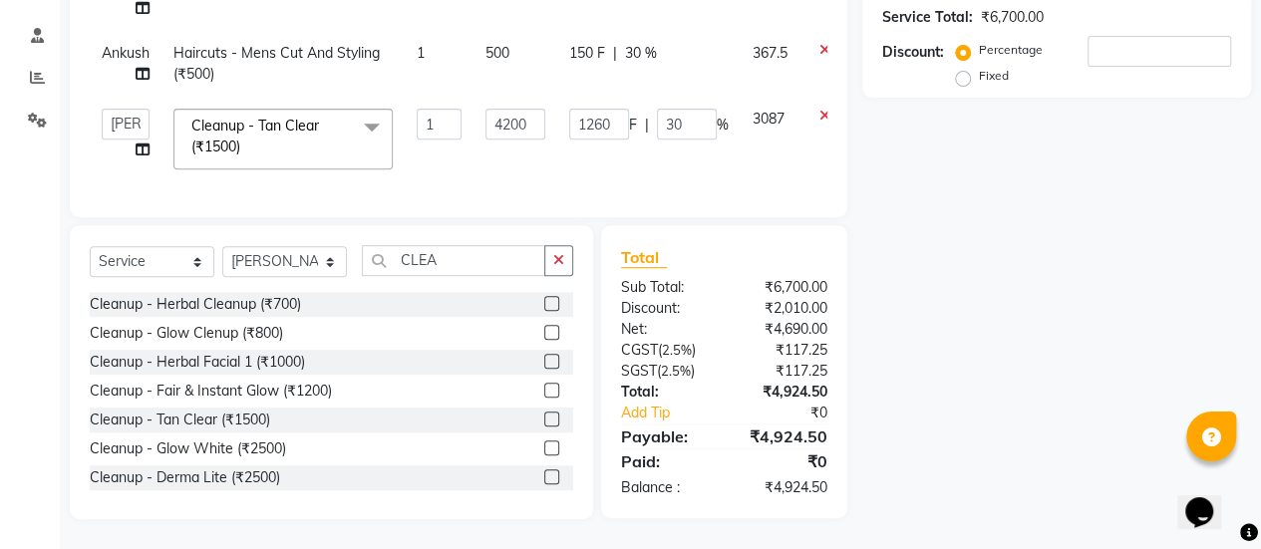
scroll to position [0, 0]
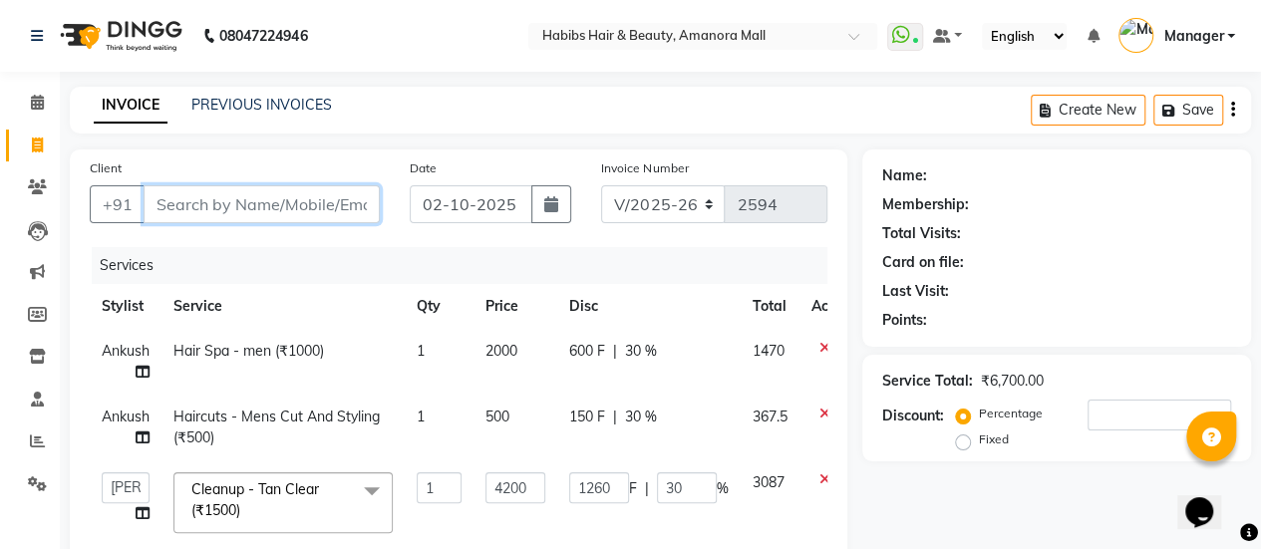
click at [257, 212] on input "Client" at bounding box center [262, 204] width 236 height 38
type input "9"
type input "0"
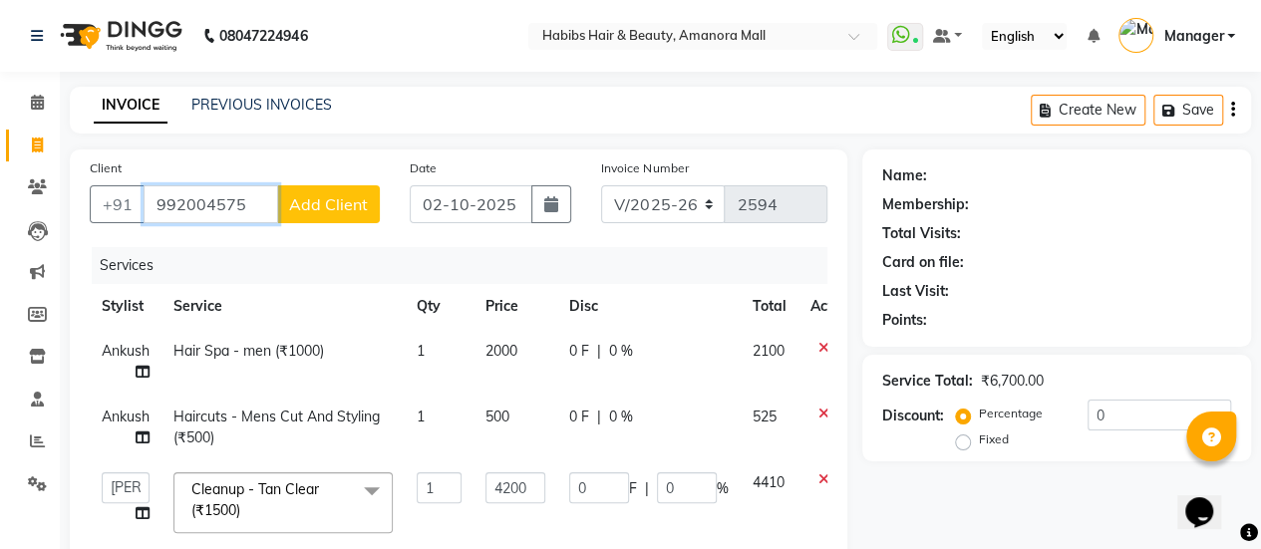
click at [212, 202] on input "992004575" at bounding box center [211, 204] width 135 height 38
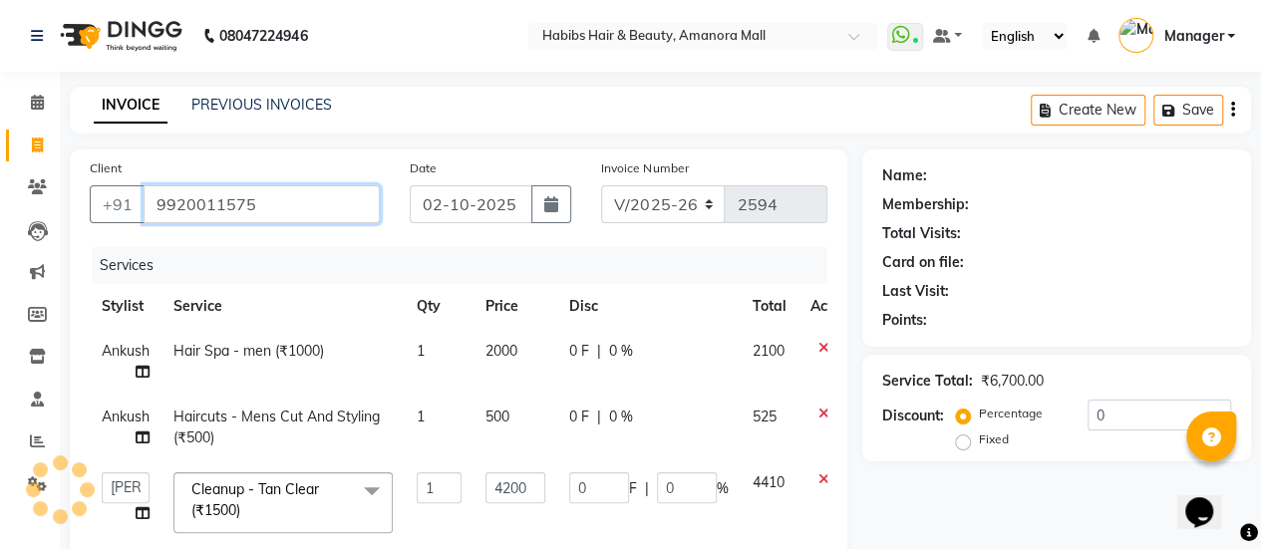
type input "9920011575"
type input "840"
type input "20"
select select "1: Object"
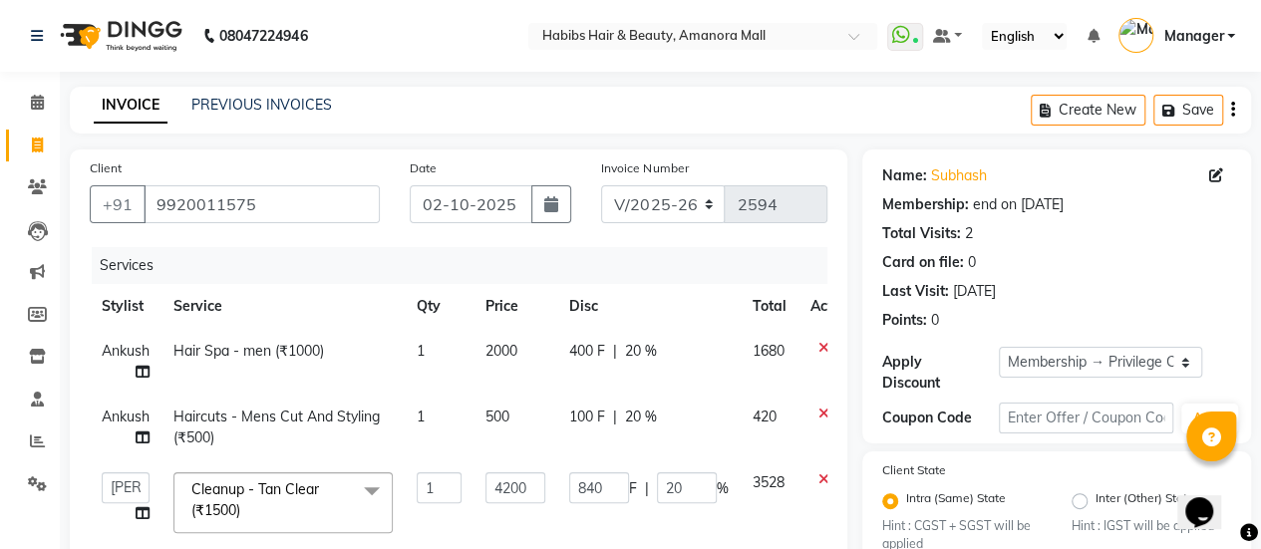
type input "20"
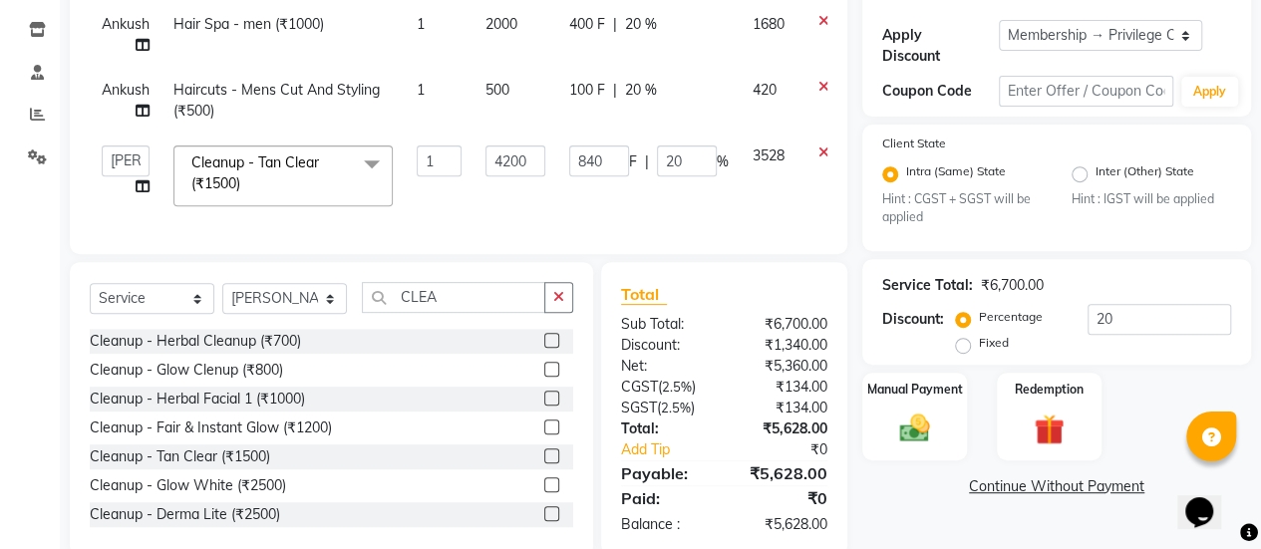
scroll to position [377, 0]
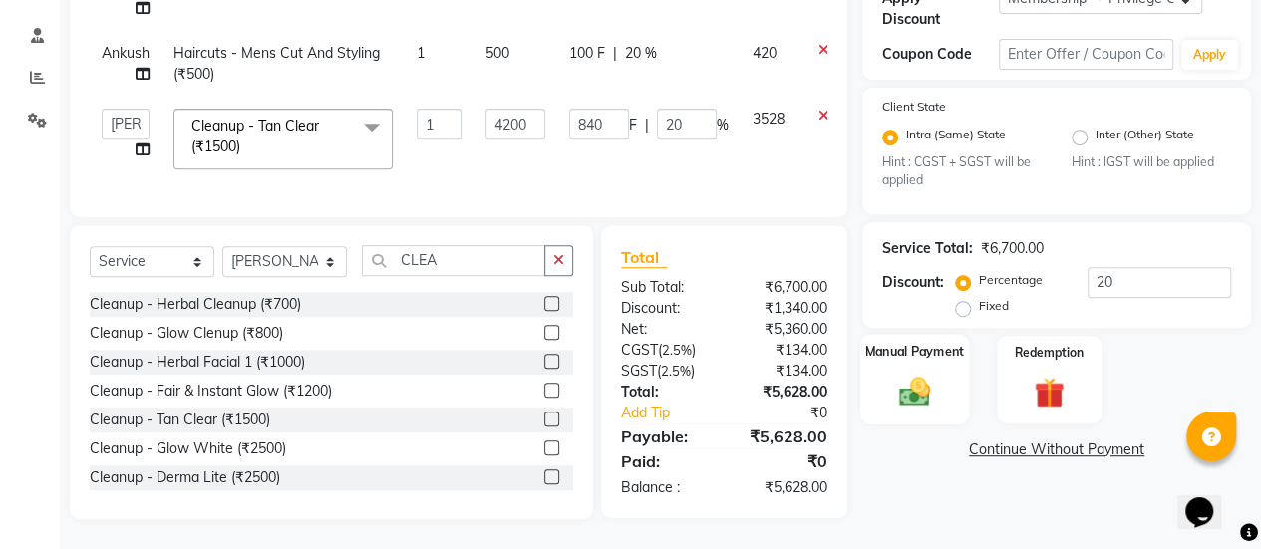
click at [901, 374] on img at bounding box center [914, 392] width 51 height 36
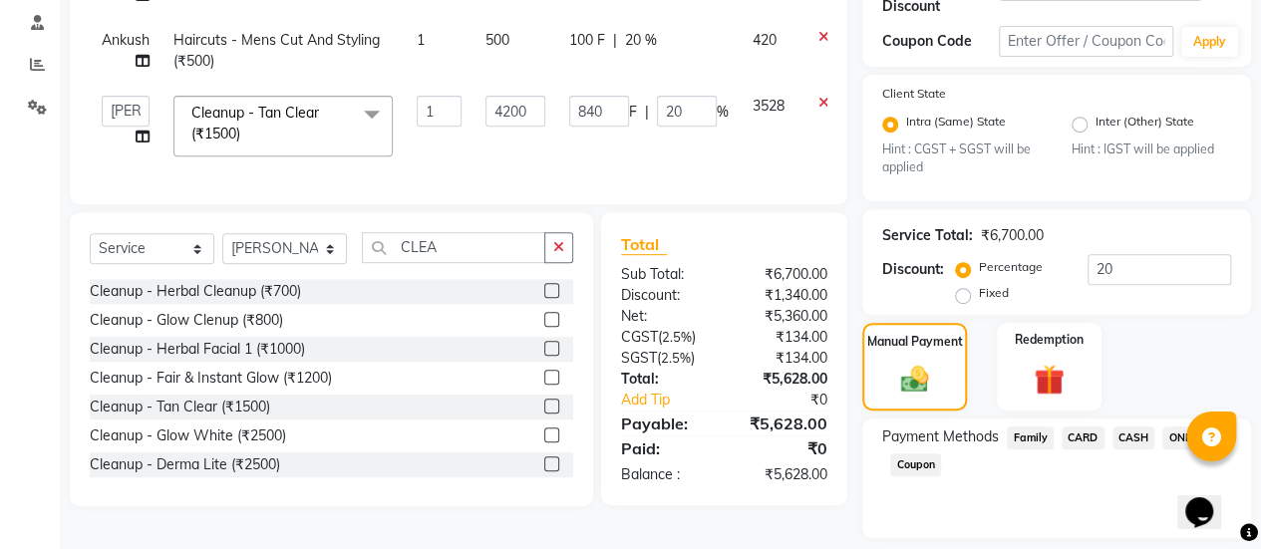
click at [666, 144] on td "840 F | 20 %" at bounding box center [648, 126] width 183 height 85
click at [675, 137] on td "840 F | 20 %" at bounding box center [648, 126] width 183 height 85
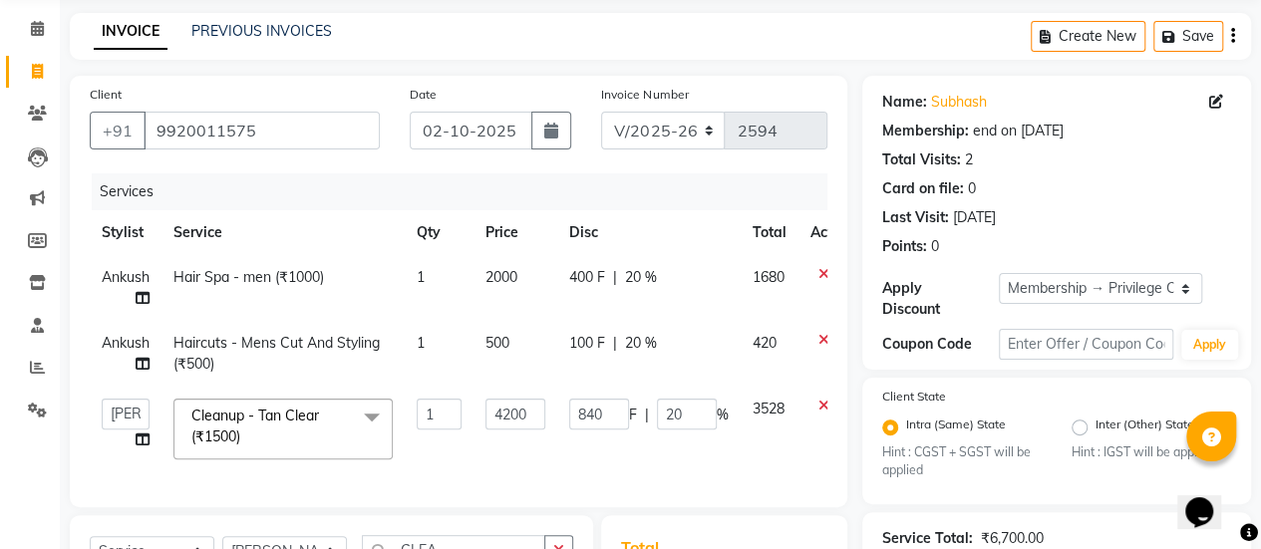
scroll to position [66, 0]
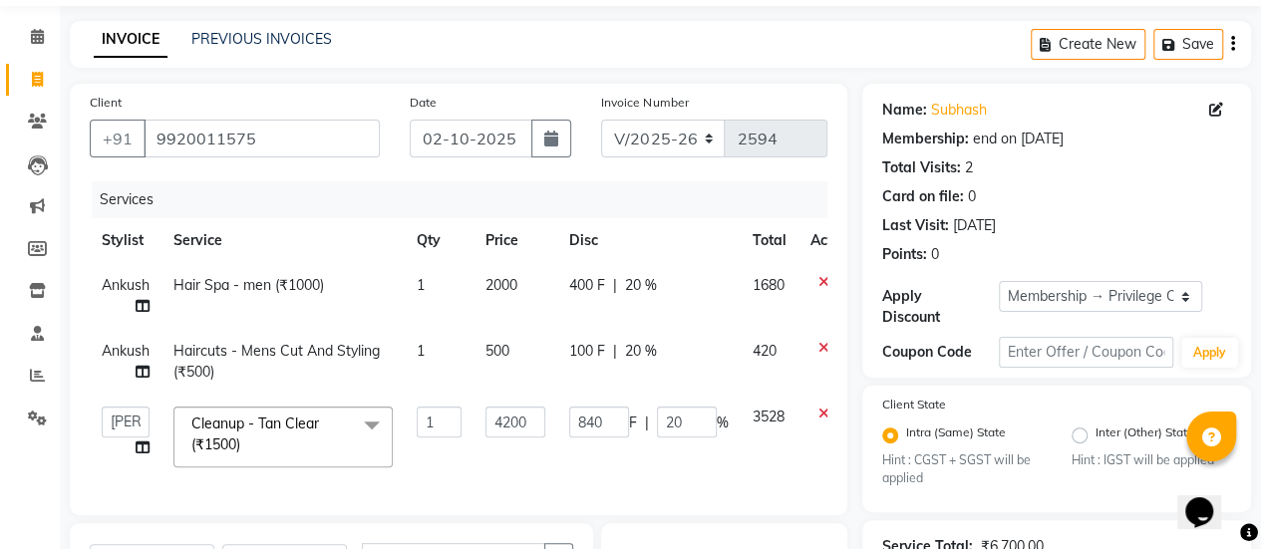
click at [656, 308] on td "400 F | 20 %" at bounding box center [648, 296] width 183 height 66
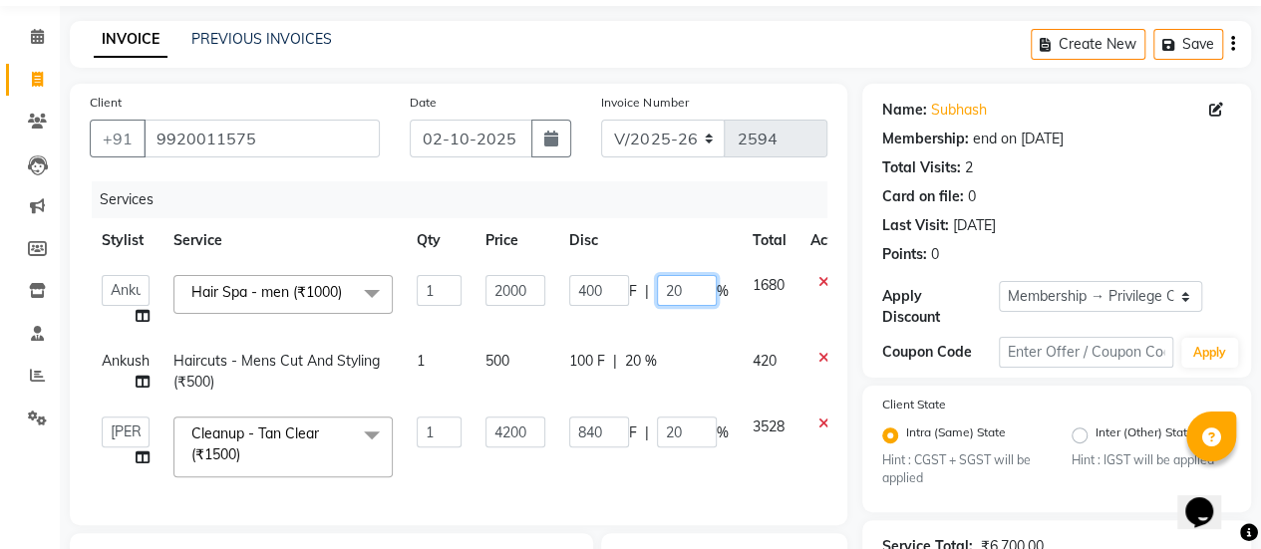
click at [674, 289] on input "20" at bounding box center [687, 290] width 60 height 31
type input "30"
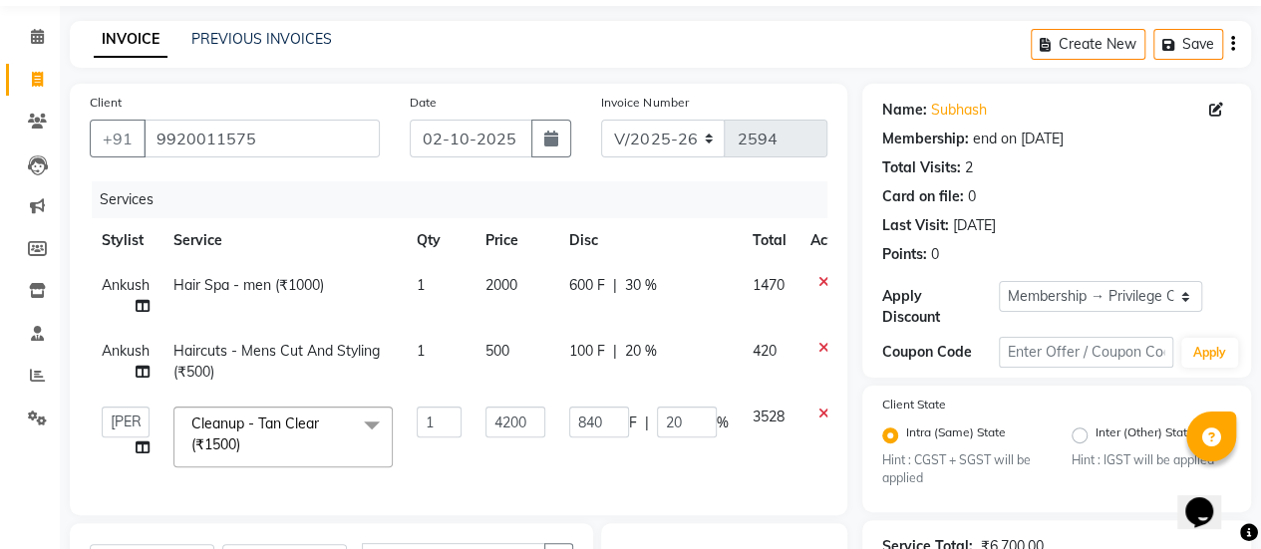
click at [637, 352] on span "20 %" at bounding box center [641, 351] width 32 height 21
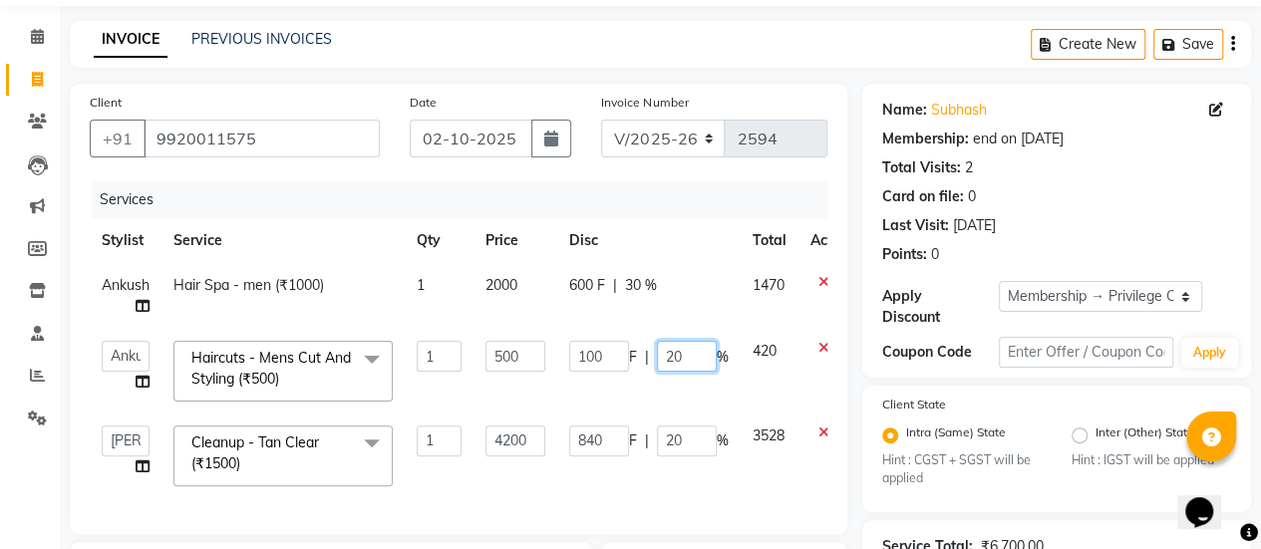
click at [674, 356] on input "20" at bounding box center [687, 356] width 60 height 31
type input "30"
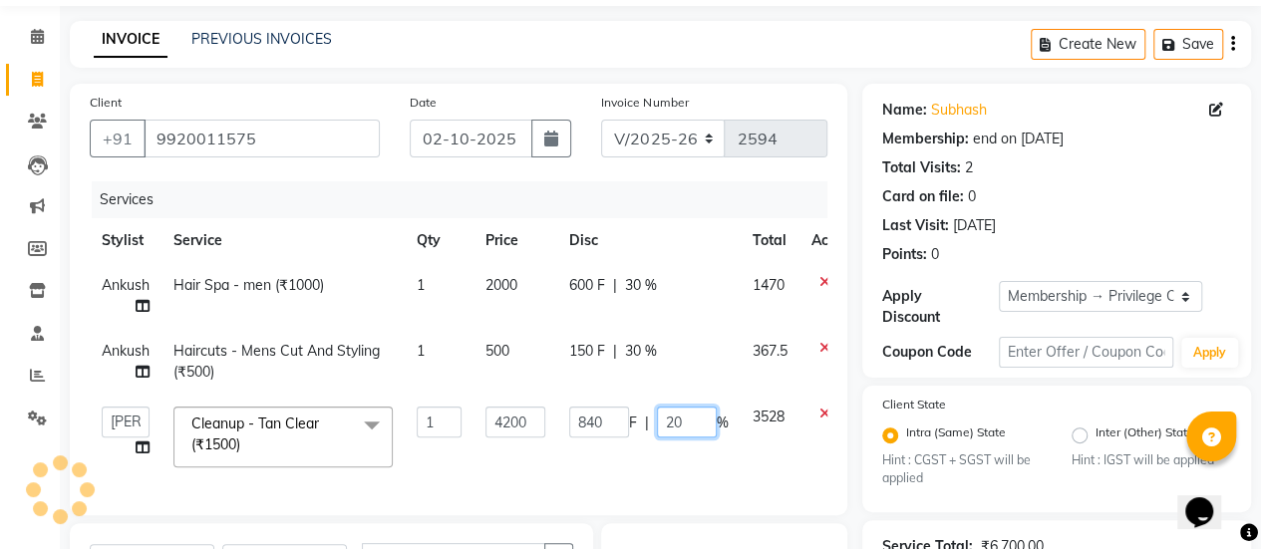
click at [678, 442] on td "840 F | 20 %" at bounding box center [648, 437] width 183 height 85
click at [670, 428] on input "20" at bounding box center [687, 422] width 60 height 31
type input "30"
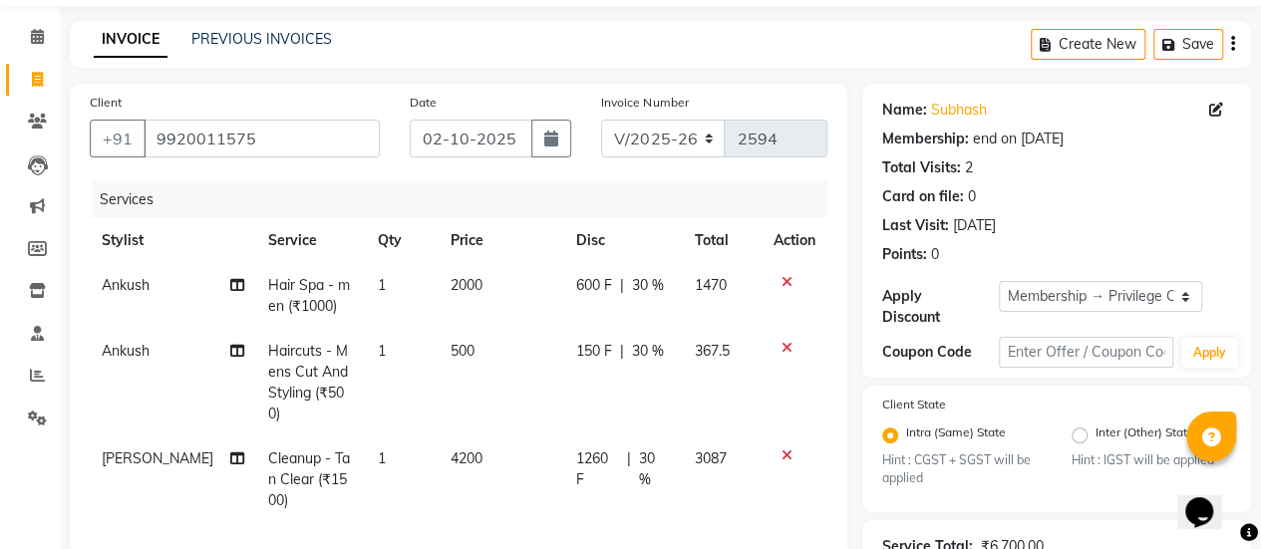
click at [552, 452] on td "4200" at bounding box center [501, 479] width 126 height 87
select select "69806"
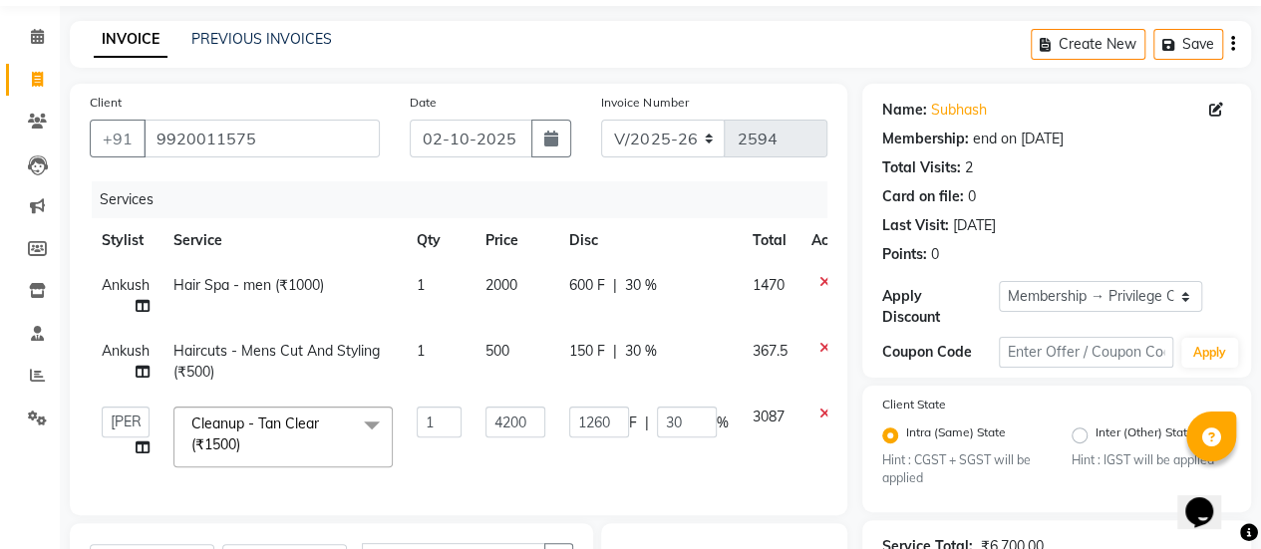
scroll to position [434, 0]
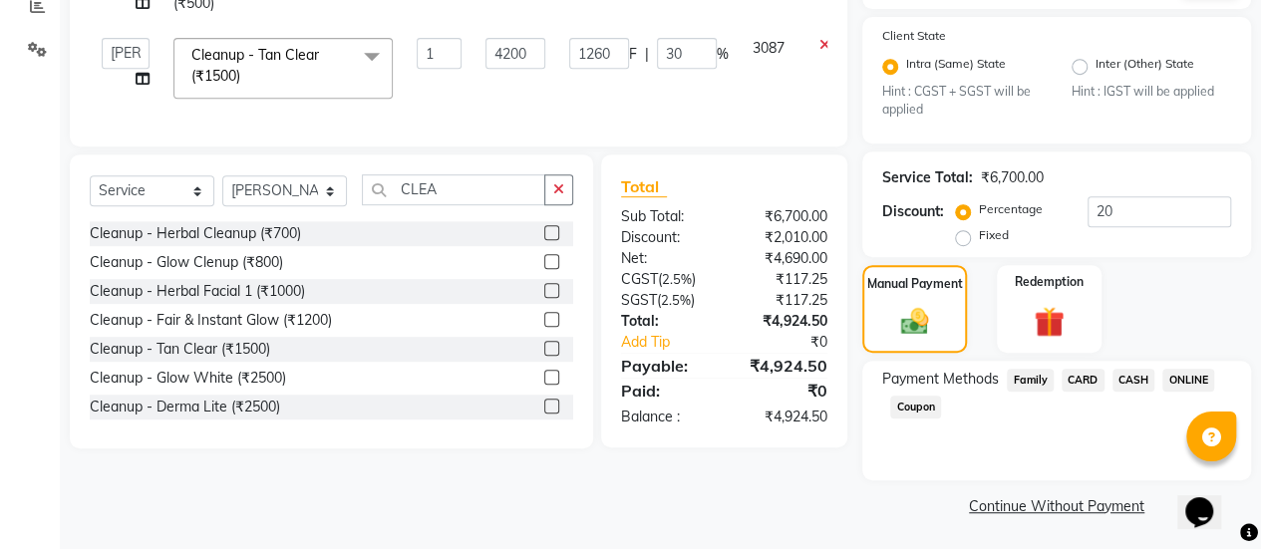
click at [1181, 378] on span "ONLINE" at bounding box center [1188, 380] width 52 height 23
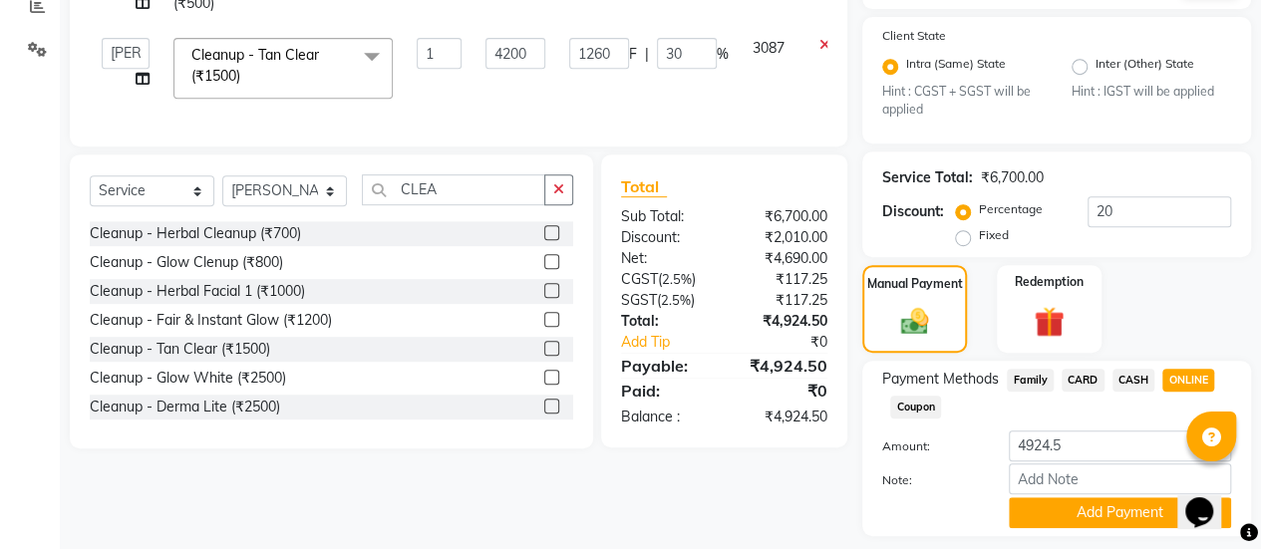
scroll to position [490, 0]
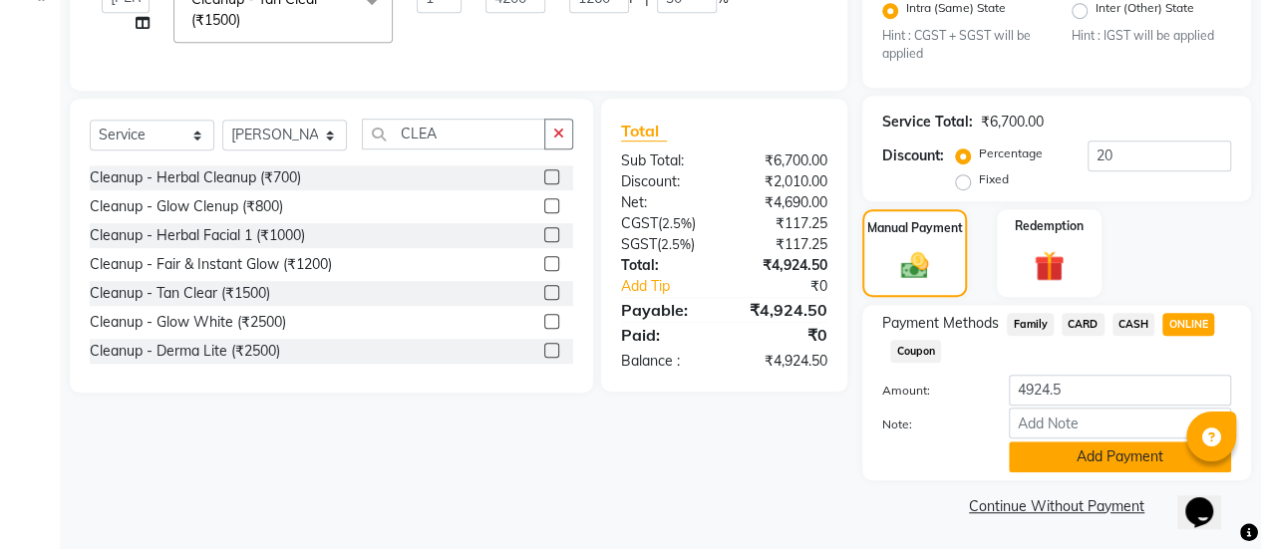
click at [1092, 463] on button "Add Payment" at bounding box center [1119, 456] width 222 height 31
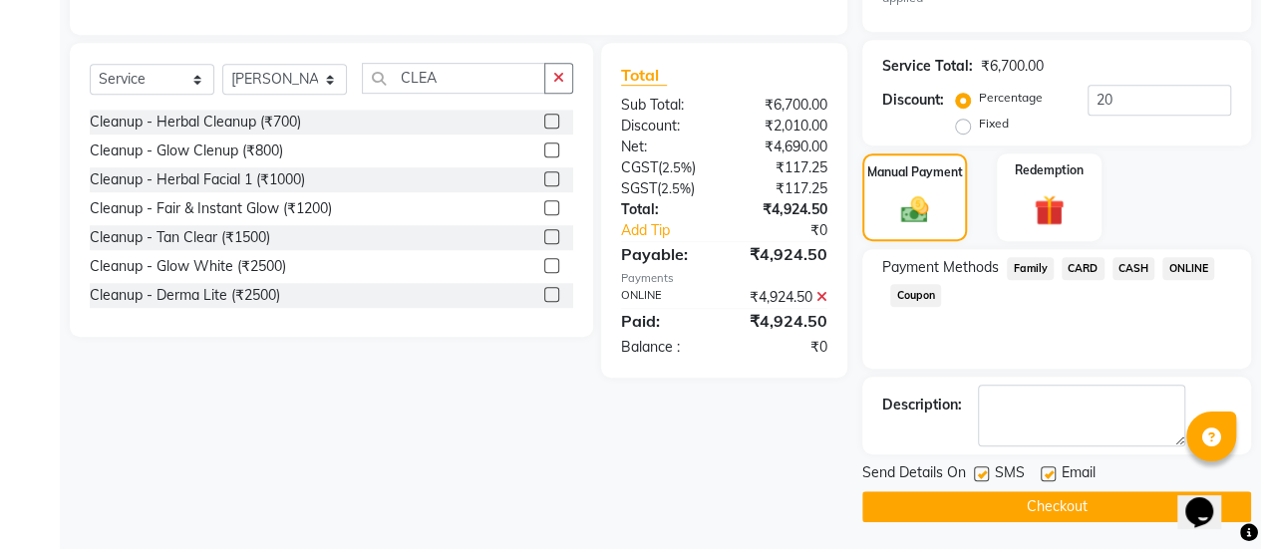
click at [1046, 470] on label at bounding box center [1047, 473] width 15 height 15
click at [1046, 470] on input "checkbox" at bounding box center [1046, 474] width 13 height 13
checkbox input "false"
click at [1026, 500] on button "Checkout" at bounding box center [1056, 506] width 389 height 31
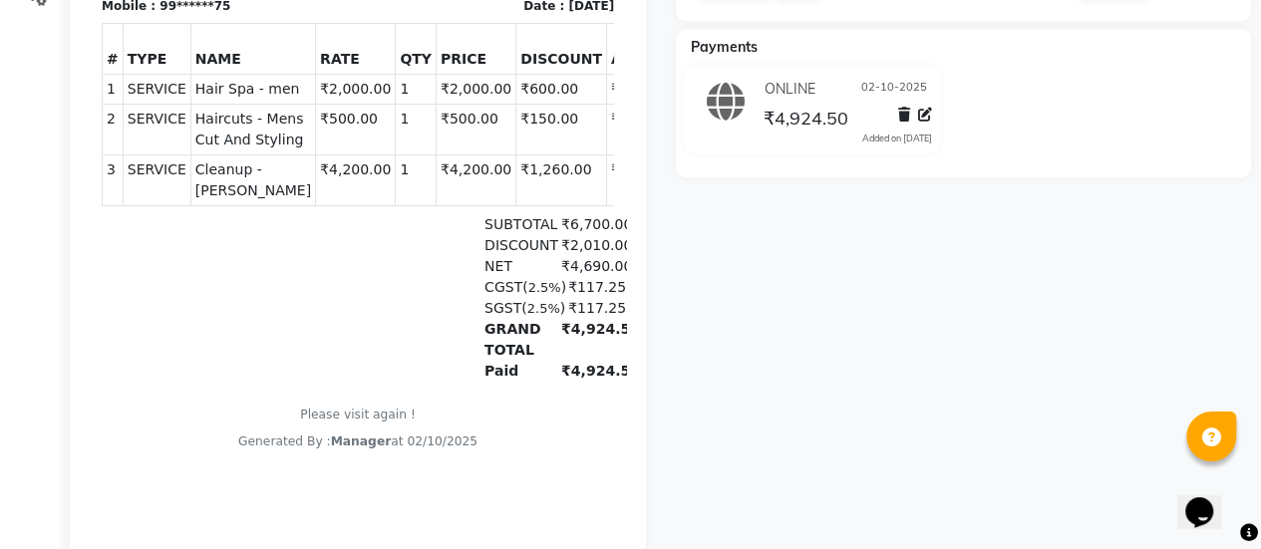
scroll to position [490, 0]
